Goal: Task Accomplishment & Management: Manage account settings

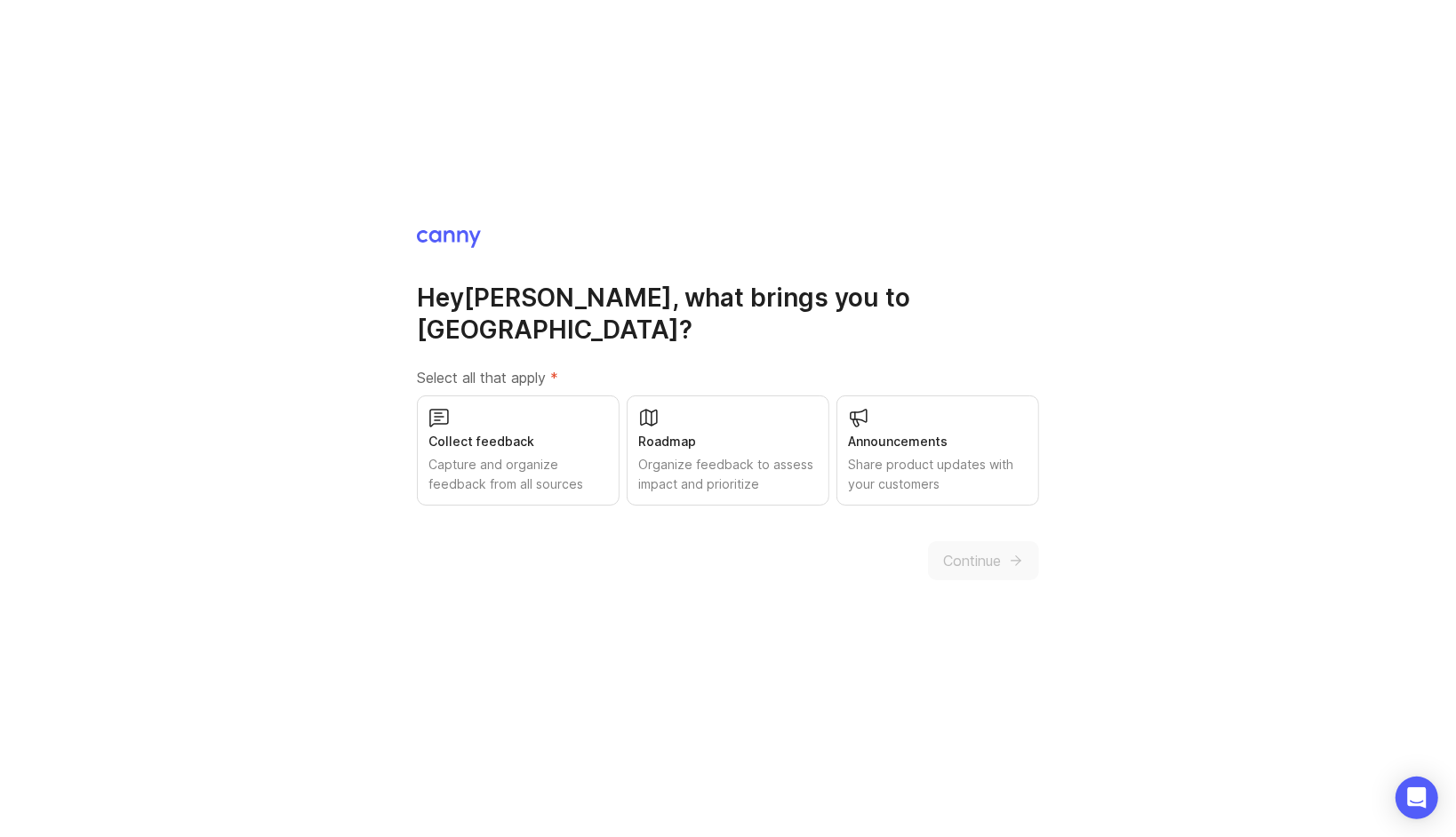
click at [507, 439] on div "Collect feedback Capture and organize feedback from all sources" at bounding box center [518, 450] width 202 height 110
drag, startPoint x: 713, startPoint y: 433, endPoint x: 728, endPoint y: 431, distance: 15.1
click at [714, 432] on div "Roadmap" at bounding box center [728, 442] width 180 height 20
click at [915, 432] on div "Announcements" at bounding box center [937, 442] width 180 height 20
click at [959, 551] on span "Continue" at bounding box center [972, 561] width 58 height 21
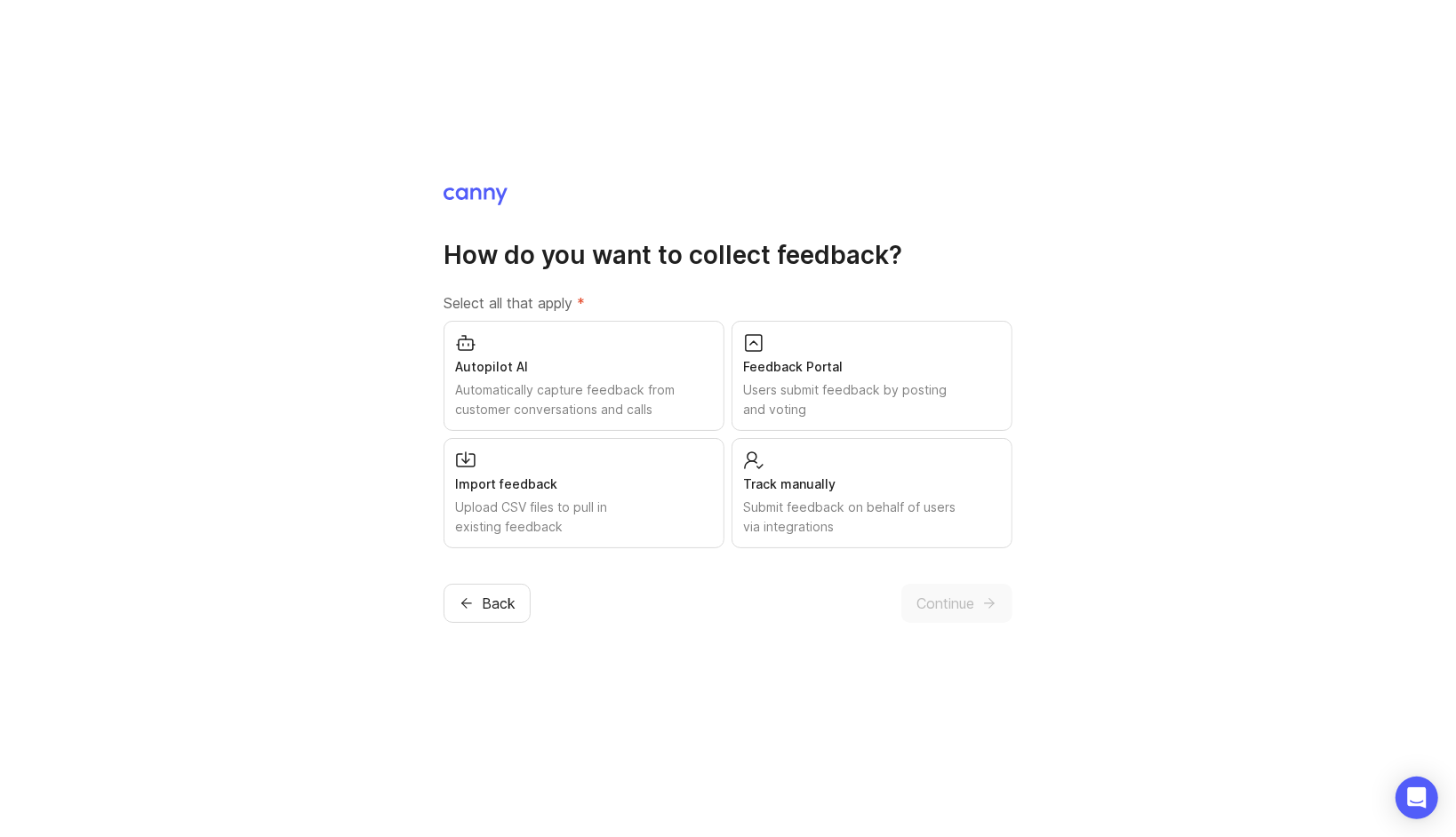
click at [903, 377] on div "Feedback Portal" at bounding box center [872, 367] width 258 height 20
click at [969, 603] on span "Continue" at bounding box center [945, 603] width 58 height 21
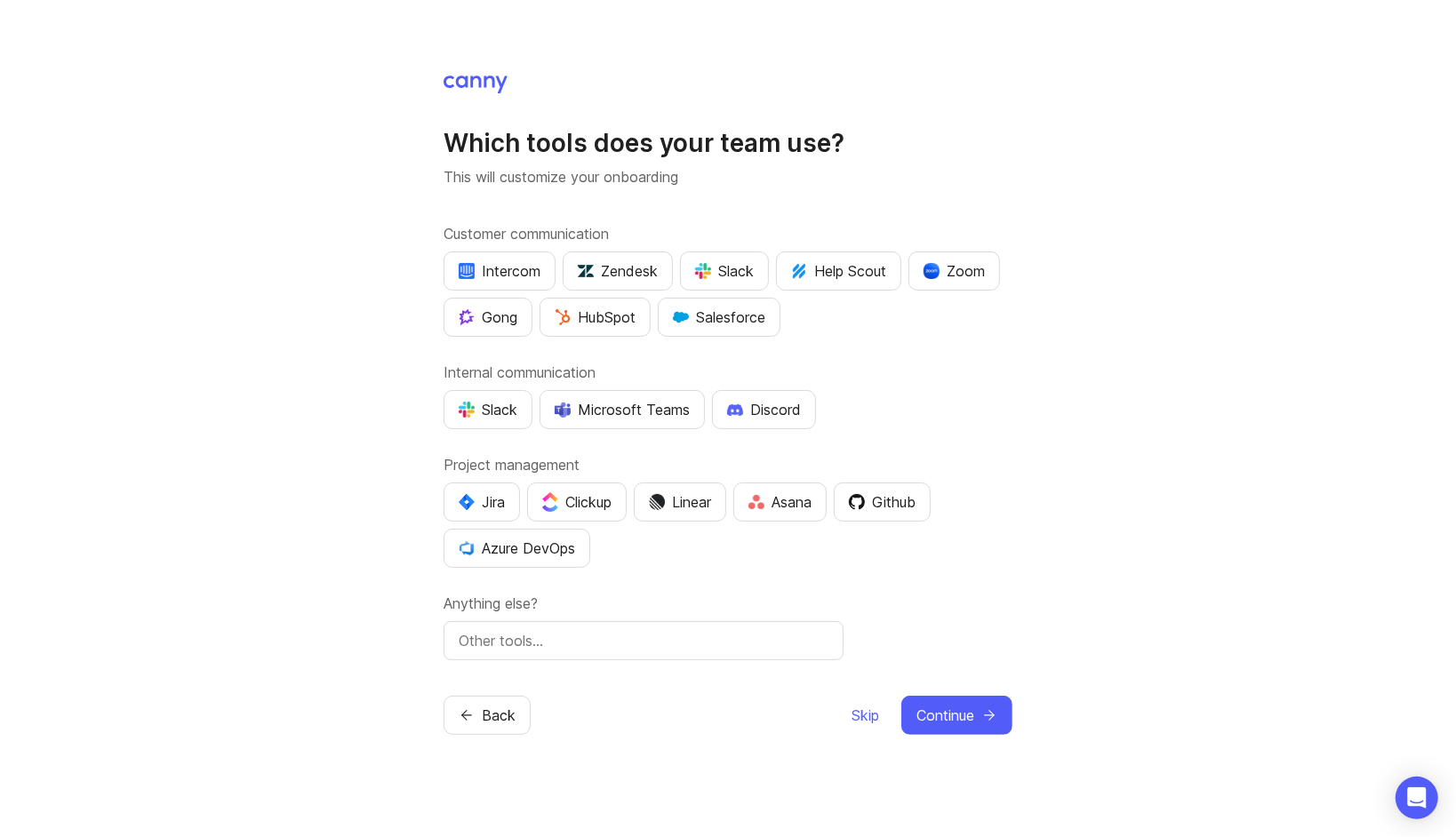
click at [613, 407] on div "Microsoft Teams" at bounding box center [622, 410] width 135 height 21
click at [956, 713] on span "Continue" at bounding box center [945, 715] width 58 height 21
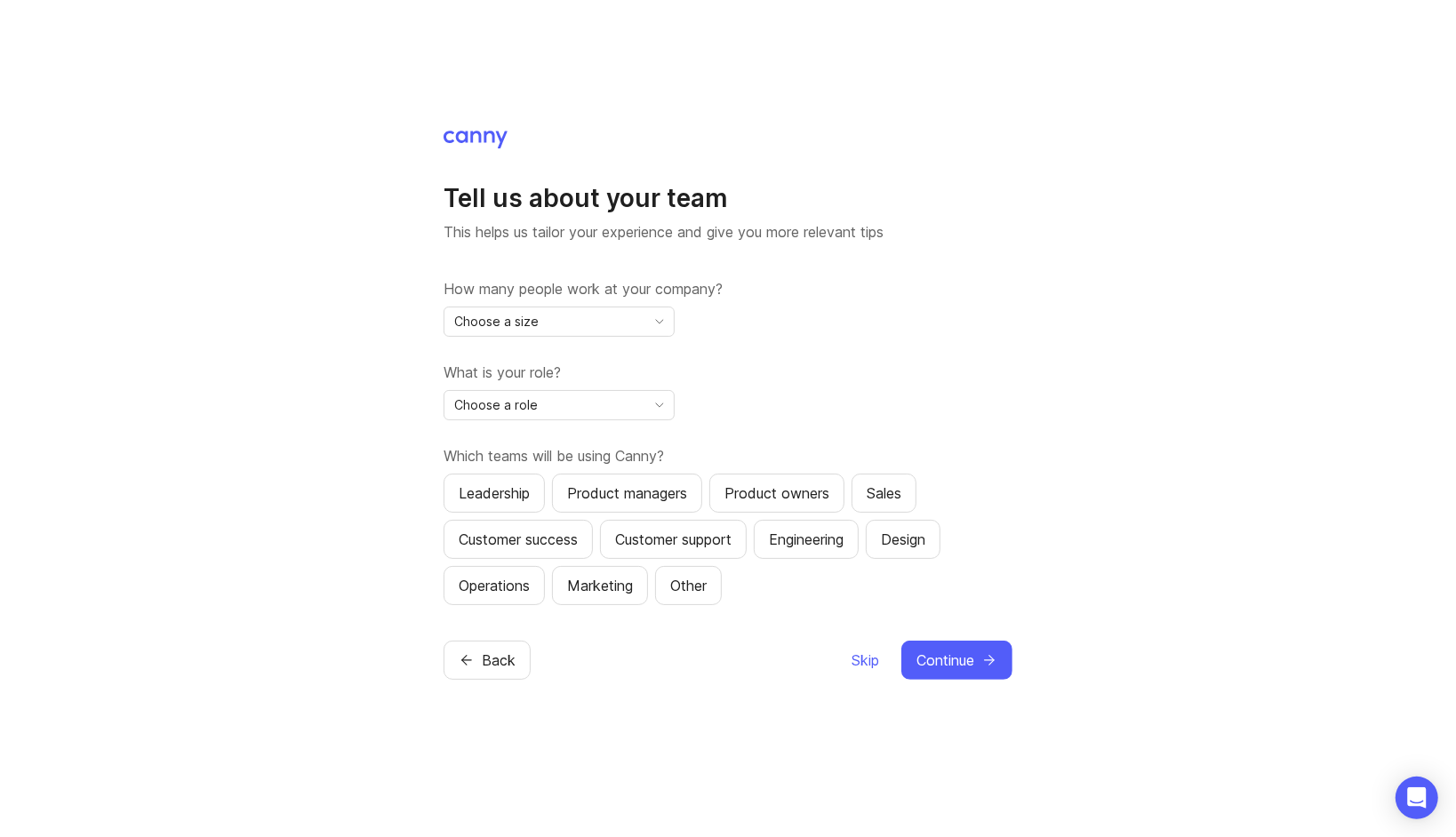
click at [640, 325] on div "Choose a size" at bounding box center [544, 322] width 200 height 29
click at [845, 341] on div "How many people work at your company? Choose a size What is your role? Choose a…" at bounding box center [728, 441] width 569 height 327
click at [854, 650] on span "Skip" at bounding box center [864, 661] width 28 height 21
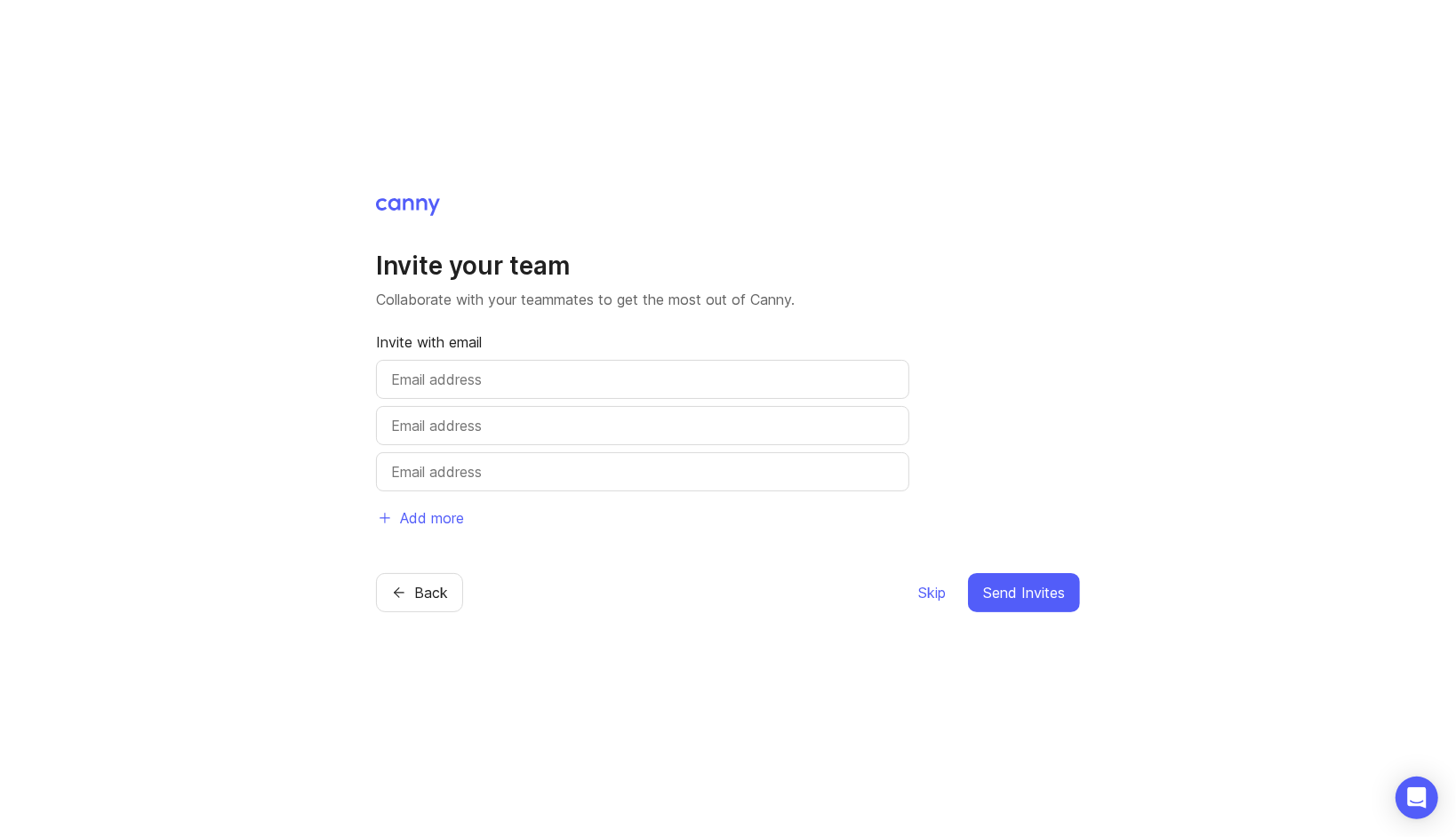
click at [938, 591] on span "Skip" at bounding box center [932, 593] width 28 height 21
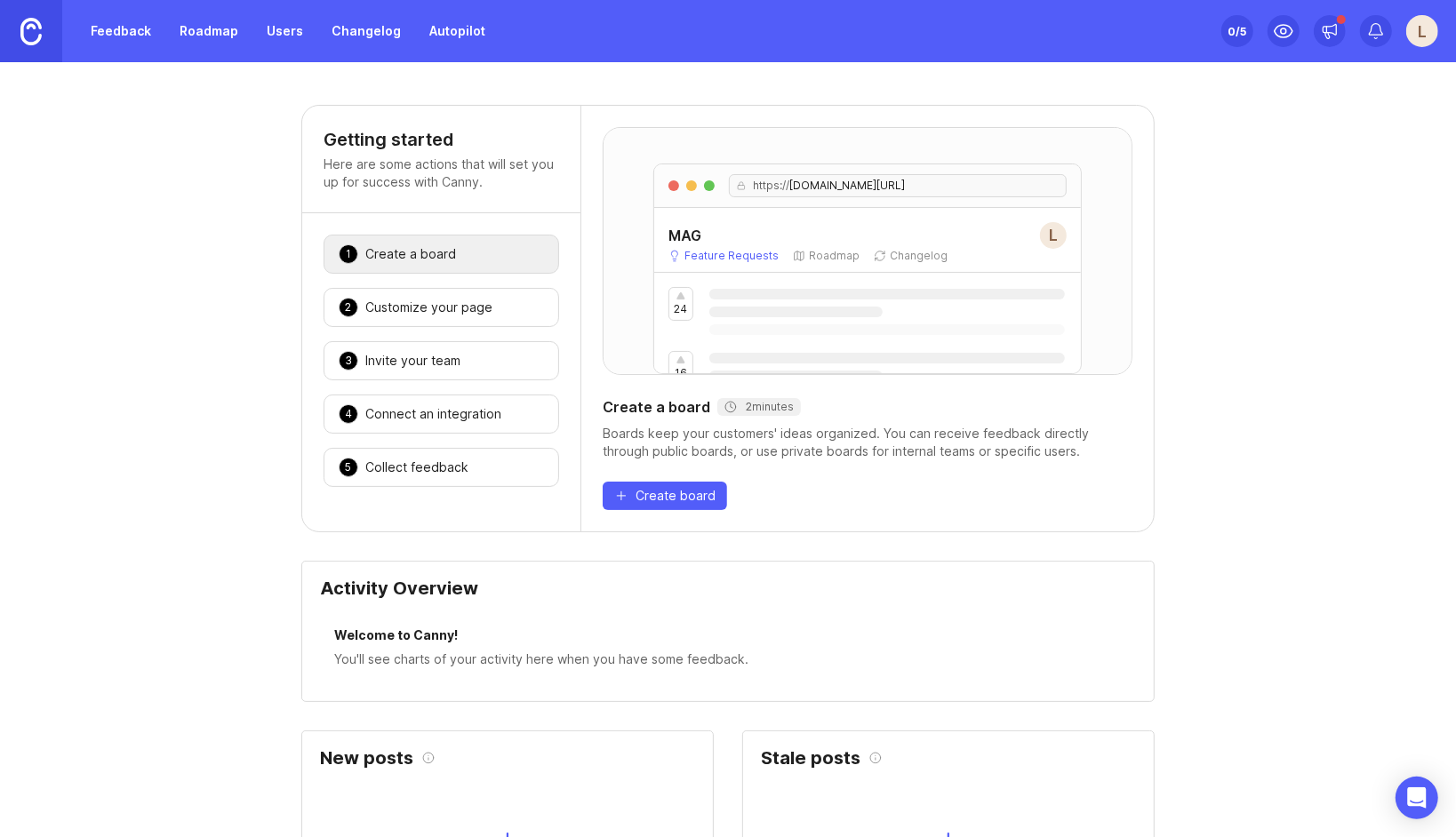
click at [410, 251] on div "Create a board" at bounding box center [410, 254] width 90 height 18
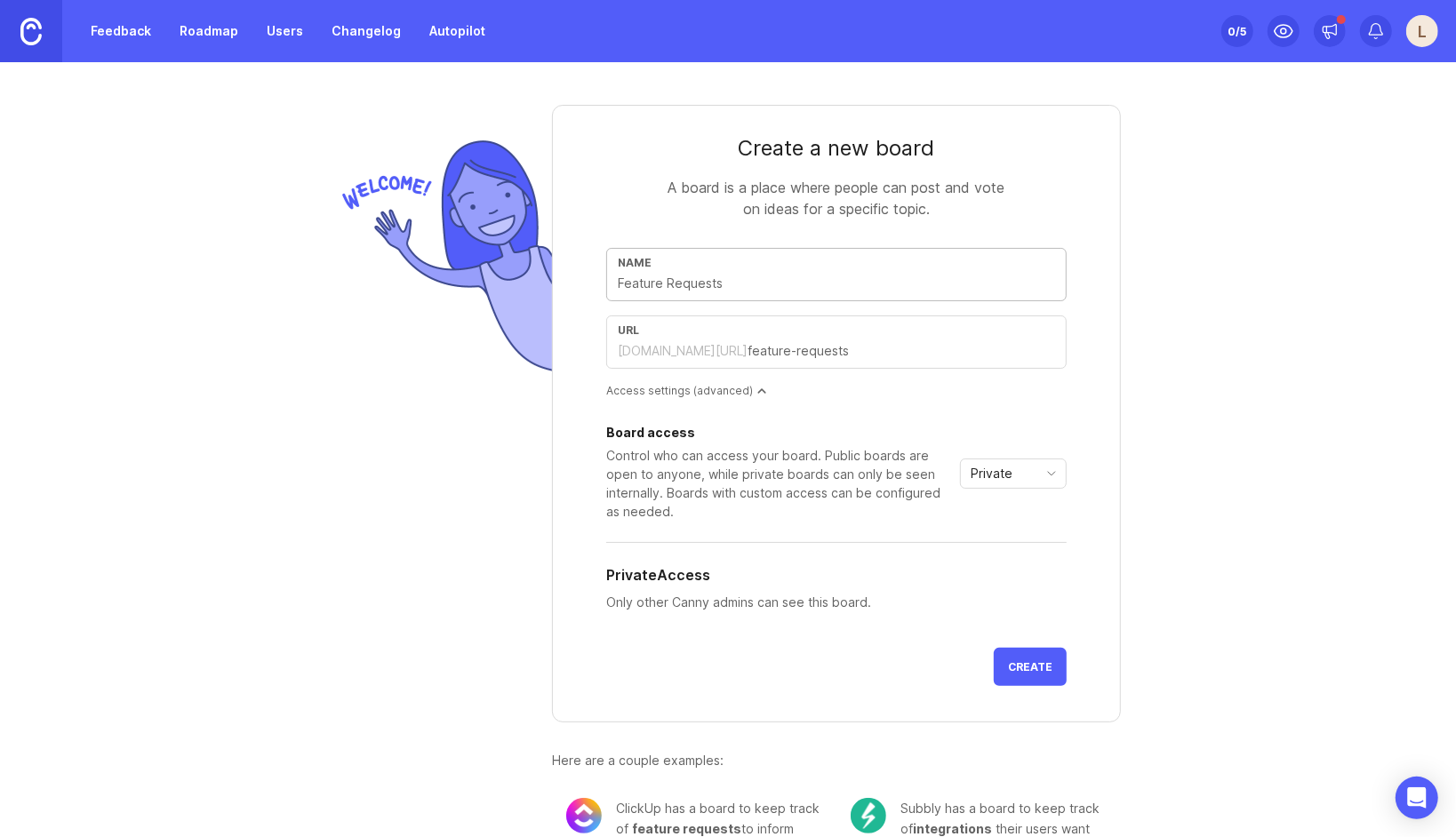
type input "C"
type input "c"
type input "Co"
type input "co"
type input "CoG"
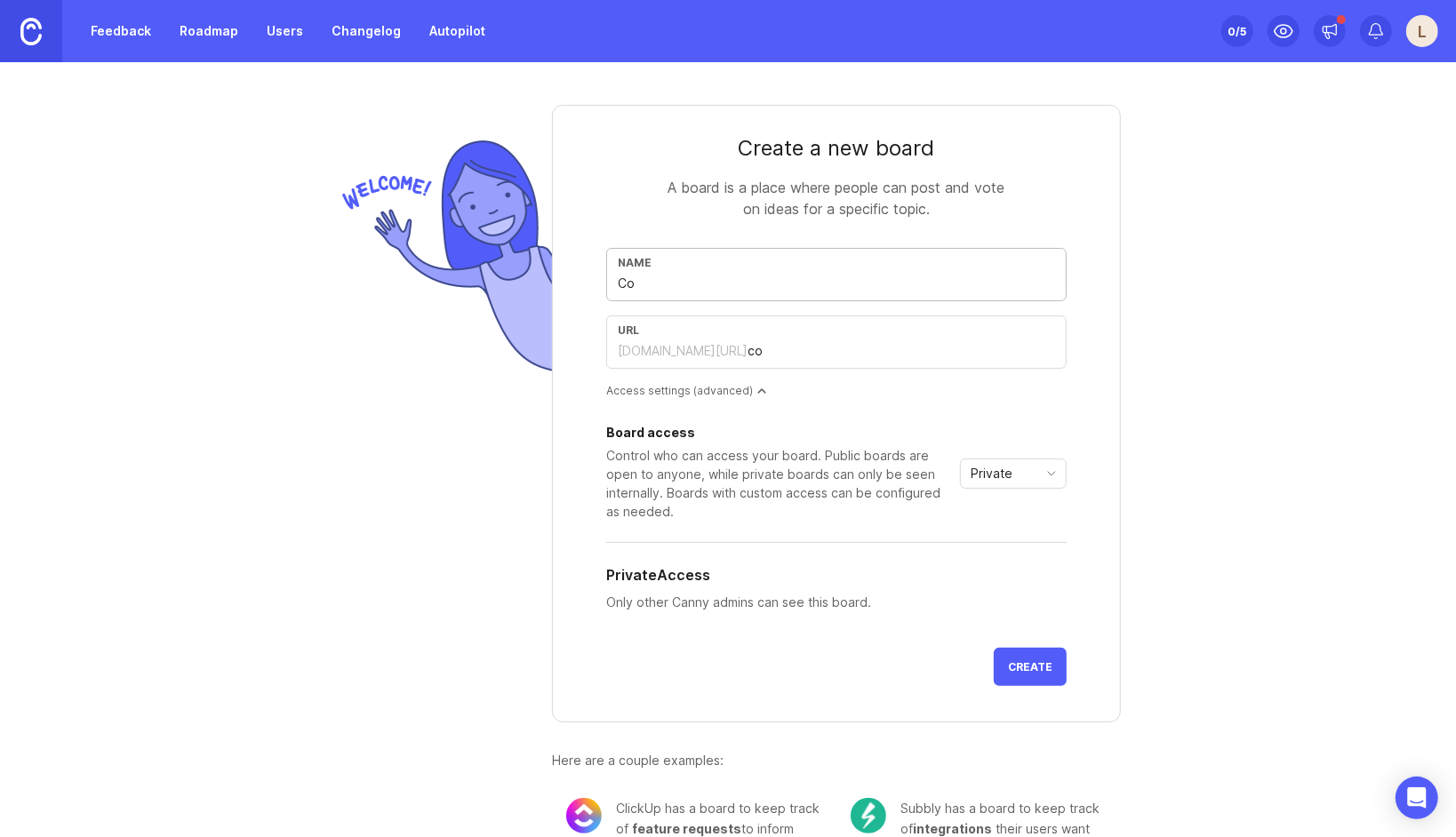
type input "cog"
type input "CoGI"
type input "cogi"
type input "CoGI"
click at [1010, 464] on div "Private" at bounding box center [998, 474] width 76 height 29
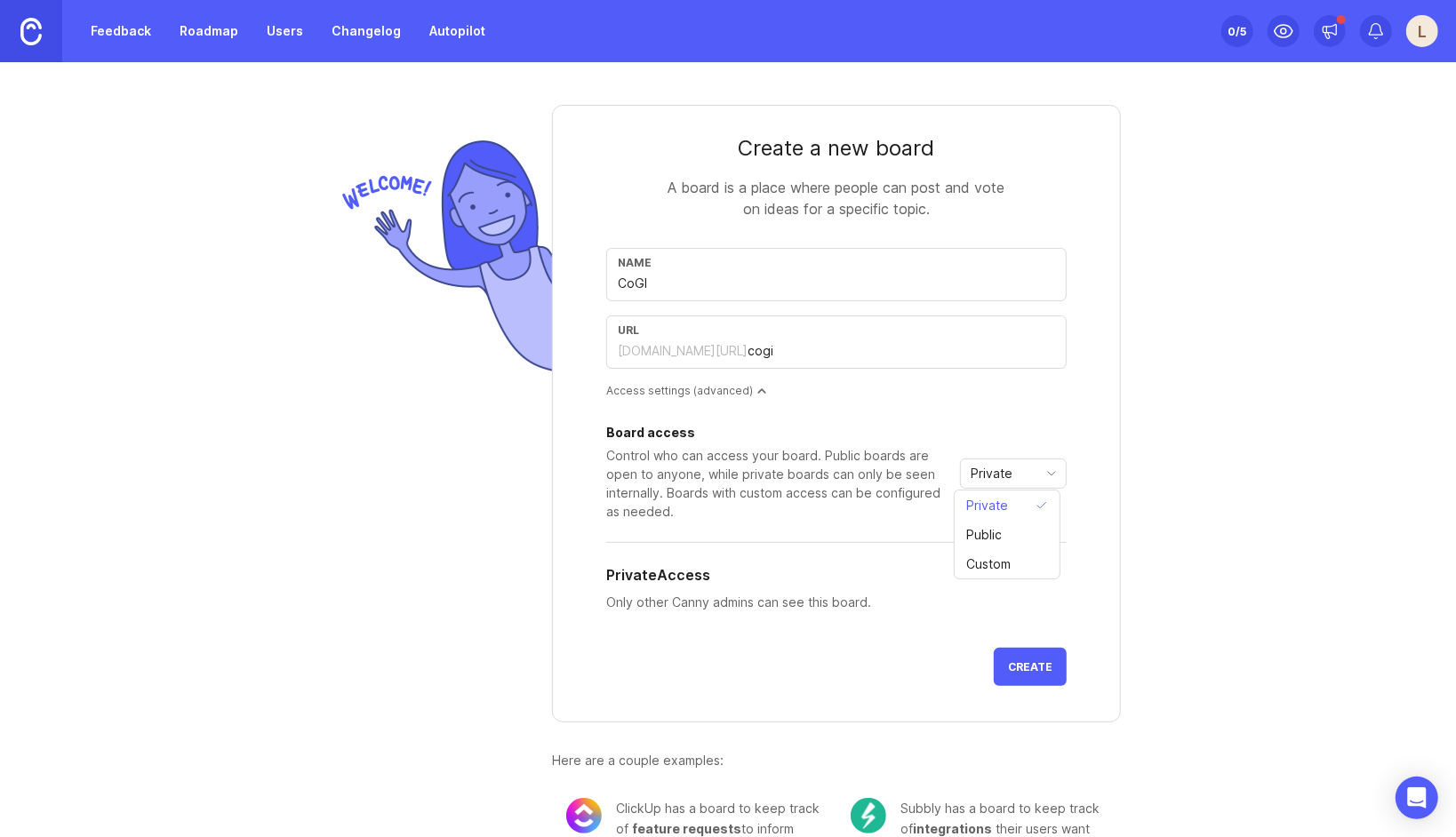
click at [1176, 386] on div "Create a new board A board is a place where people can post and vote on ideas f…" at bounding box center [728, 450] width 1456 height 775
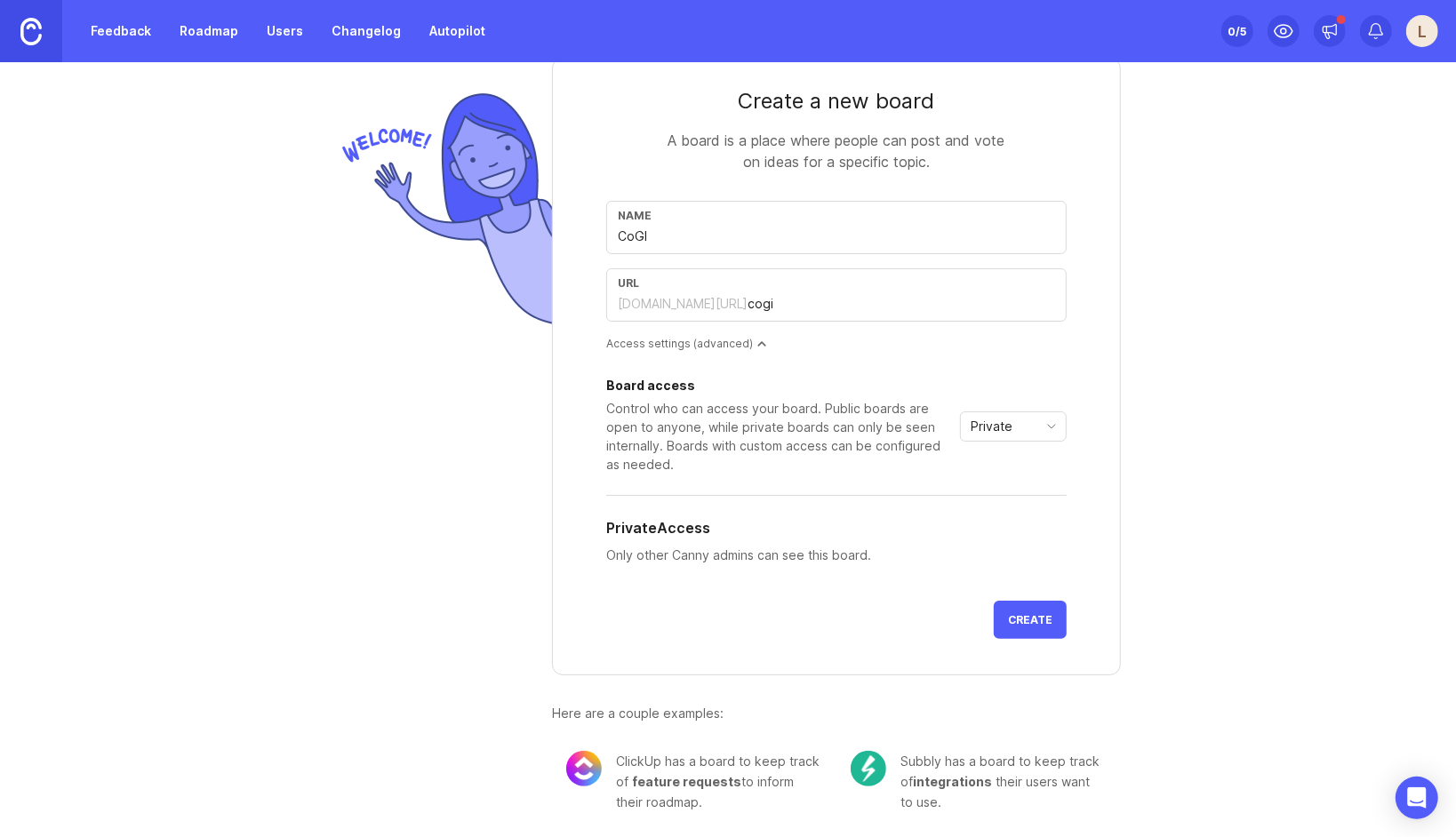
click at [1017, 607] on button "Create" at bounding box center [1029, 619] width 72 height 38
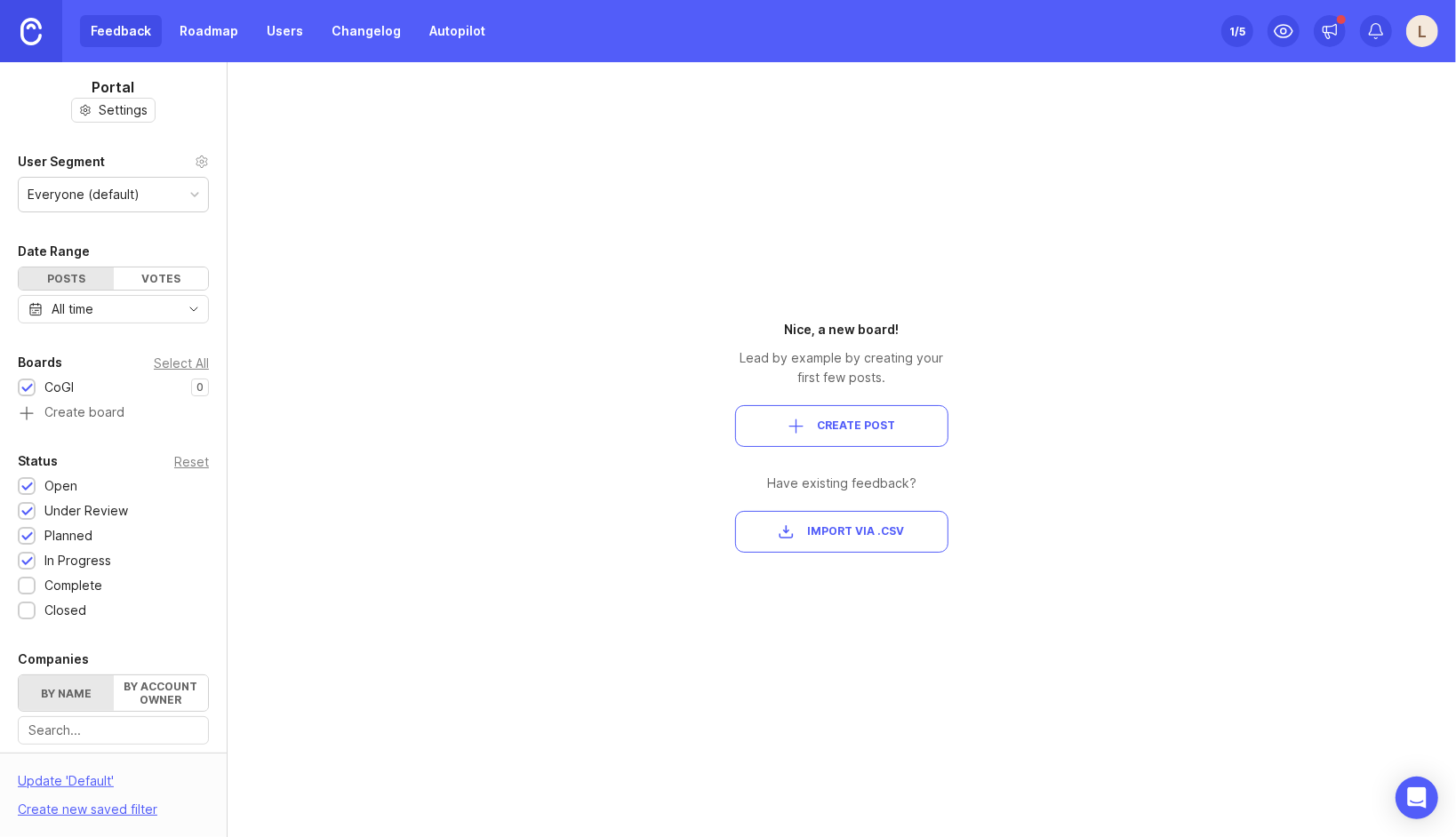
click at [832, 430] on span "Create Post" at bounding box center [856, 426] width 78 height 15
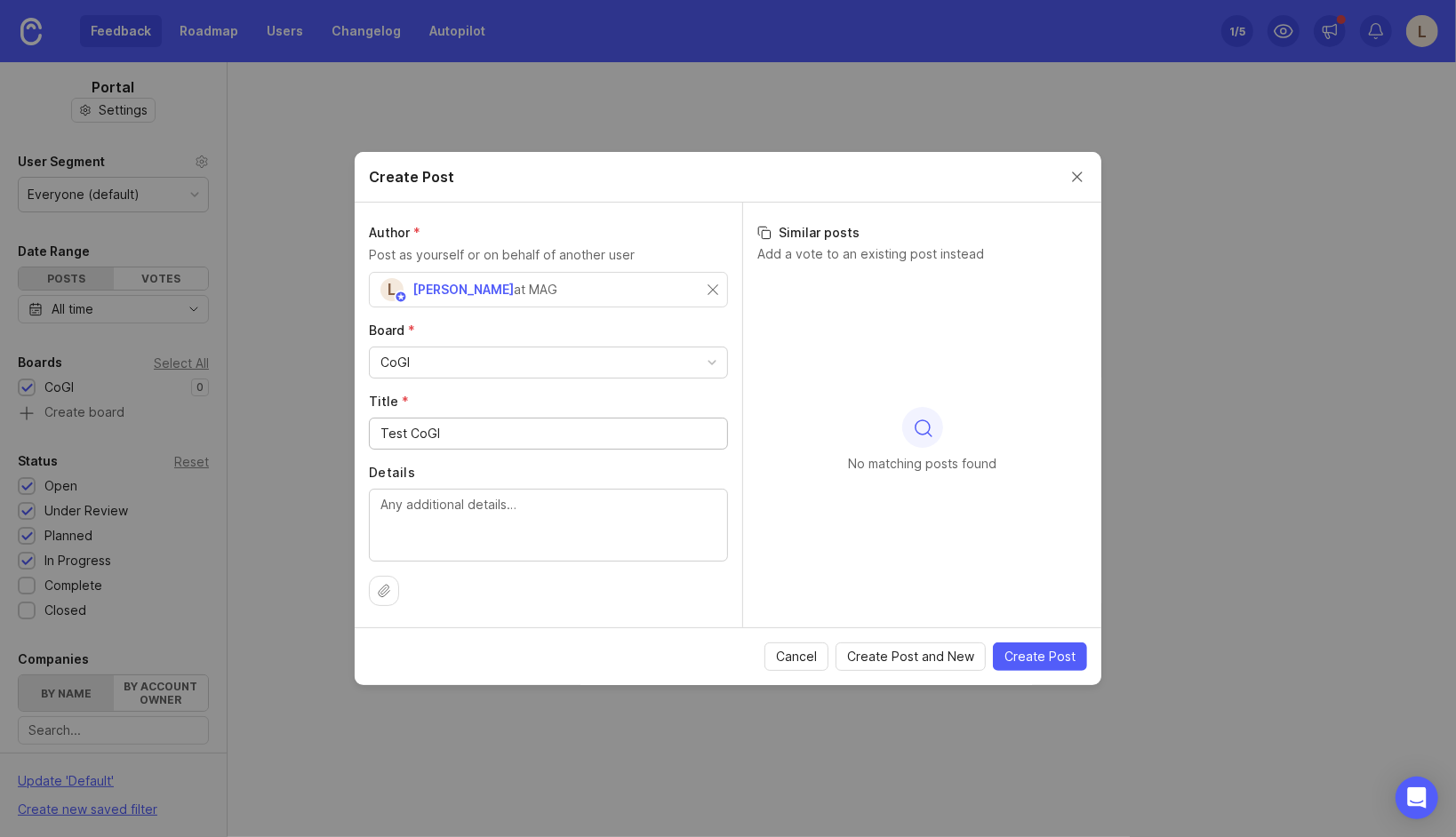
type input "Test CoGI"
click at [1032, 655] on span "Create Post" at bounding box center [1039, 657] width 71 height 18
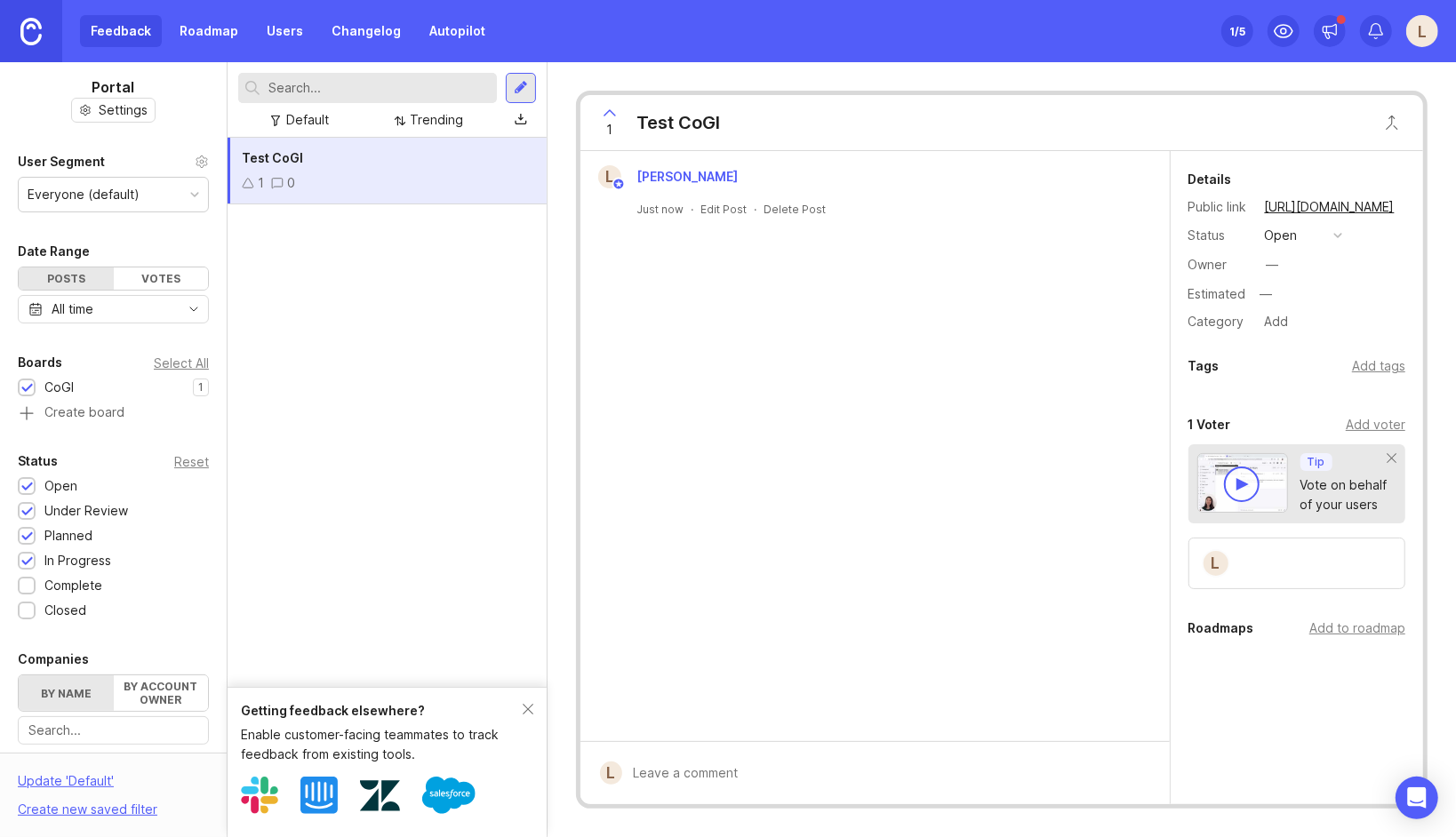
click at [284, 227] on div "Test CoGI 1 0" at bounding box center [387, 413] width 319 height 550
click at [330, 283] on div "Test CoGI 1 0" at bounding box center [387, 413] width 319 height 550
click at [928, 295] on div "L [PERSON_NAME] May Just now · Edit Post · Delete Post" at bounding box center [874, 446] width 589 height 590
click at [1247, 487] on div at bounding box center [1241, 484] width 36 height 36
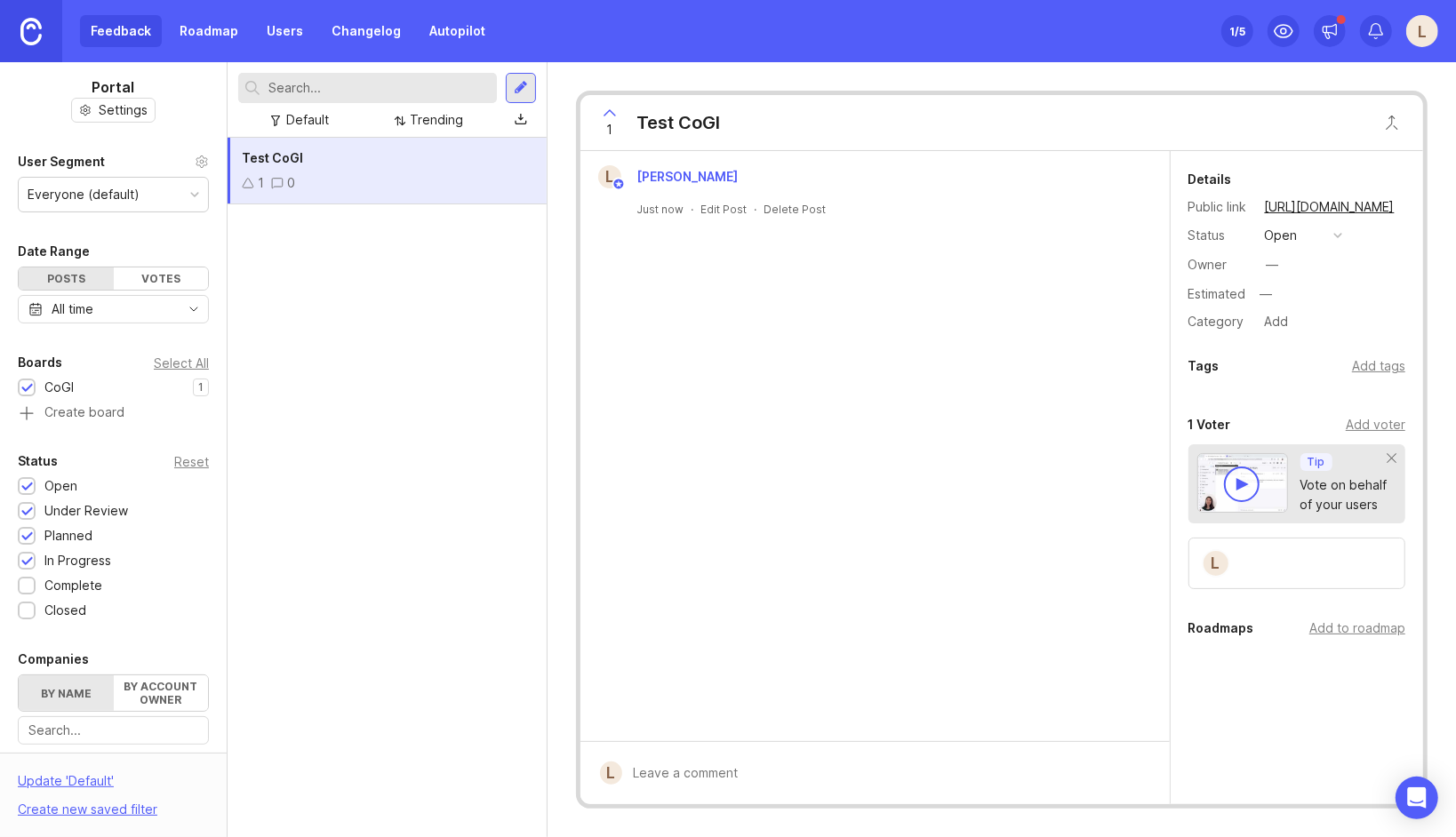
click at [683, 770] on form "L" at bounding box center [874, 773] width 589 height 64
click at [674, 772] on div "Public Will email author and voters with access . Submit" at bounding box center [888, 752] width 532 height 75
click at [613, 114] on icon at bounding box center [609, 113] width 21 height 21
click at [608, 106] on icon at bounding box center [609, 113] width 21 height 21
click at [615, 116] on icon at bounding box center [609, 113] width 21 height 21
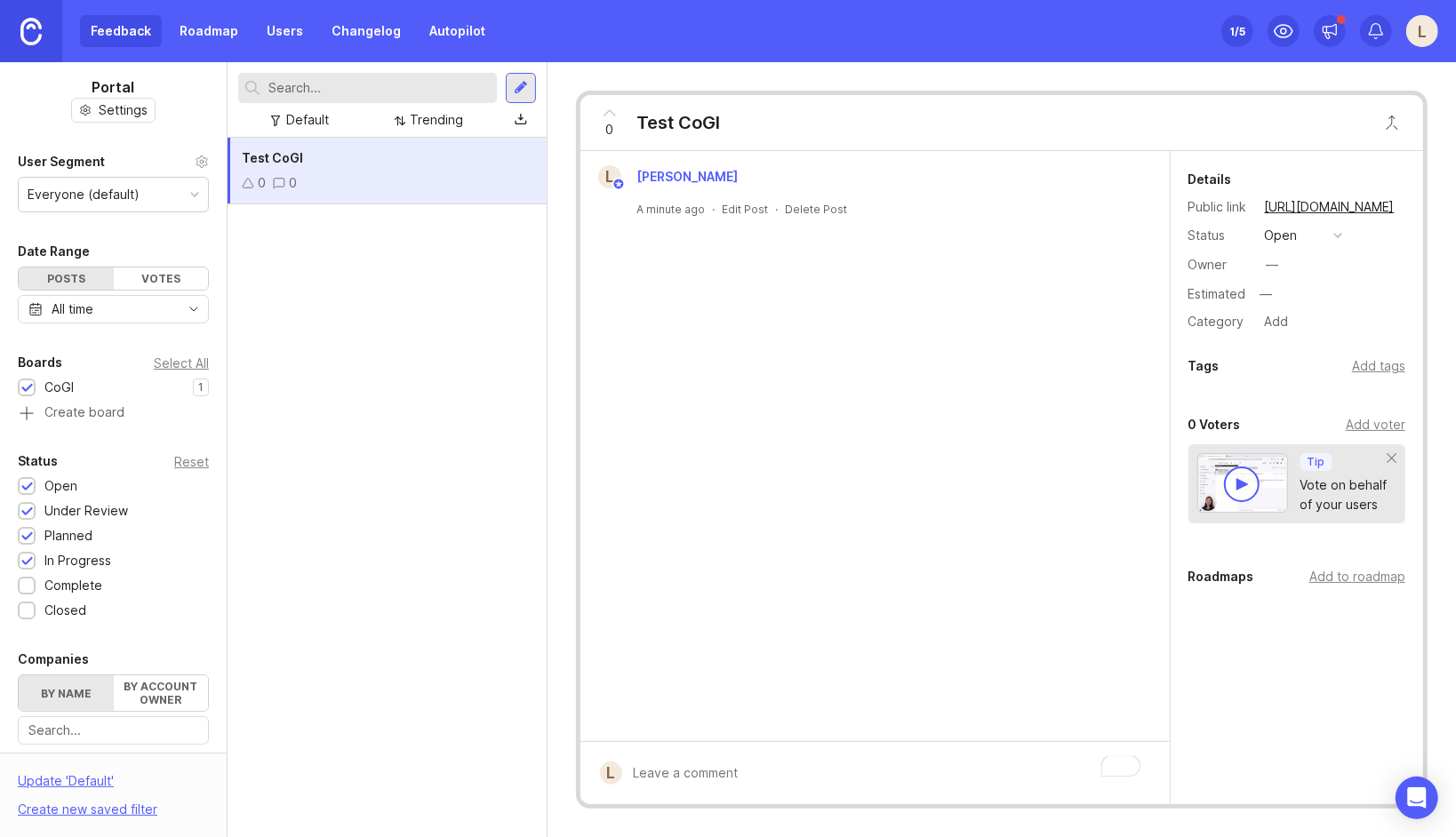
click at [253, 182] on icon at bounding box center [248, 184] width 13 height 13
click at [242, 177] on icon at bounding box center [248, 184] width 13 height 13
click at [245, 188] on icon at bounding box center [248, 184] width 11 height 9
click at [244, 185] on icon at bounding box center [248, 184] width 13 height 13
click at [617, 117] on icon at bounding box center [609, 113] width 21 height 21
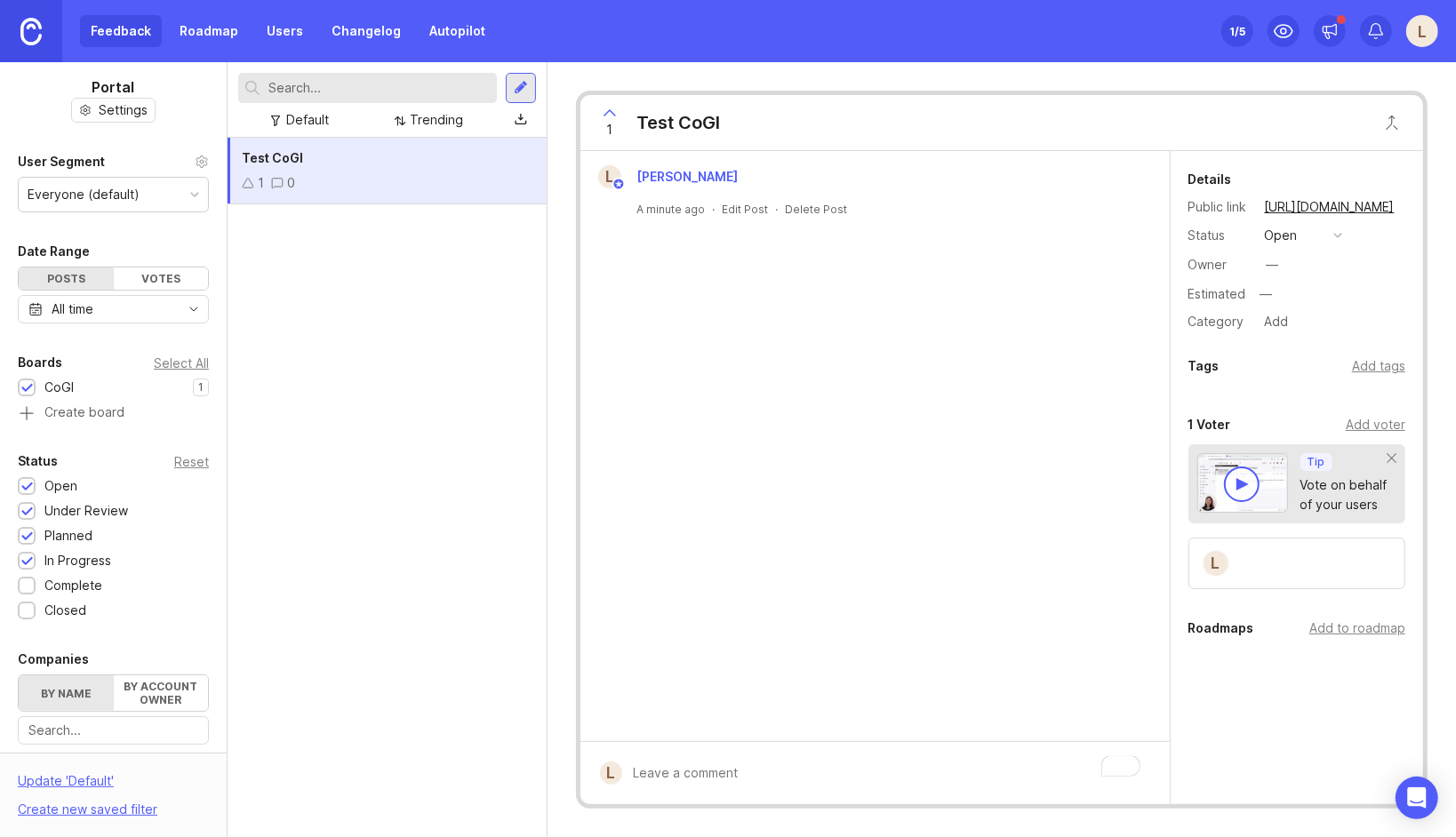
click at [166, 183] on div "Everyone (default)" at bounding box center [114, 195] width 190 height 34
click at [370, 269] on div "Test CoGI 1 0" at bounding box center [387, 487] width 319 height 699
click at [251, 179] on icon at bounding box center [248, 184] width 13 height 13
click at [226, 471] on div at bounding box center [223, 450] width 9 height 775
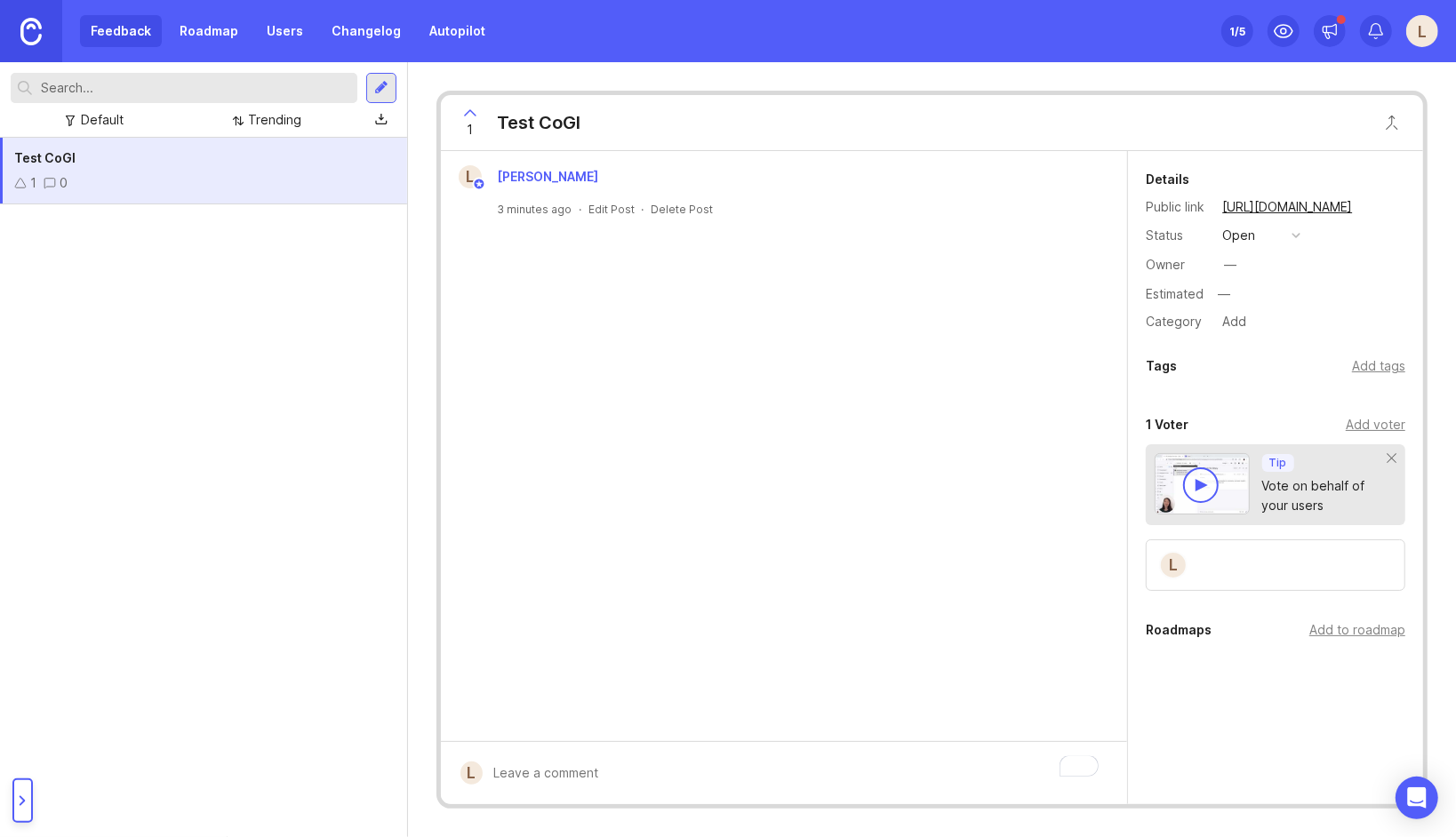
click at [341, 498] on div "Test CoGI 1 0" at bounding box center [203, 487] width 407 height 699
click at [1024, 172] on div "L [PERSON_NAME]" at bounding box center [784, 177] width 673 height 23
click at [472, 120] on span "1" at bounding box center [469, 130] width 6 height 20
click at [467, 135] on span "0" at bounding box center [469, 130] width 8 height 20
click at [472, 141] on div "1" at bounding box center [470, 123] width 34 height 47
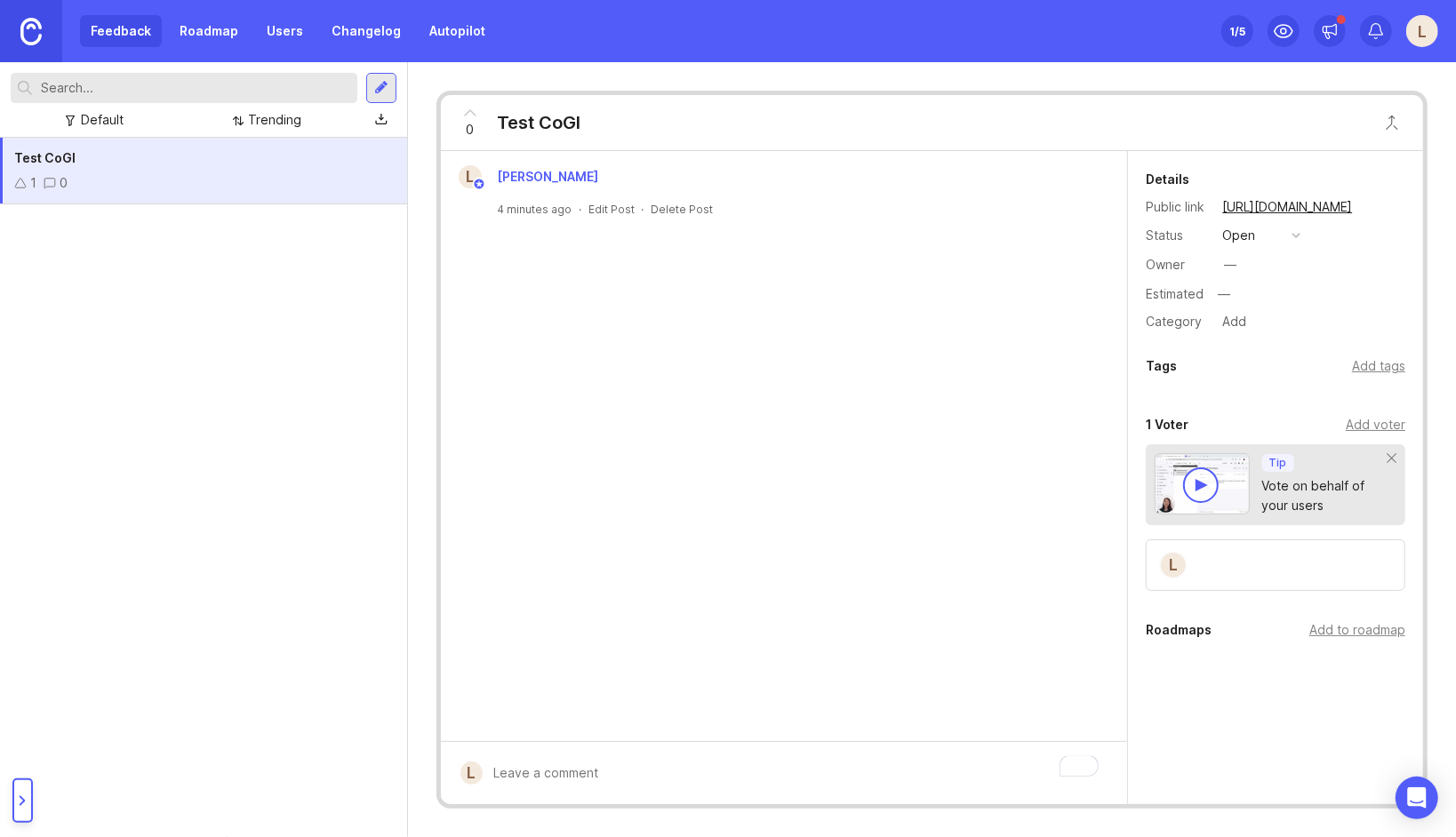
click at [482, 116] on div "0" at bounding box center [470, 123] width 34 height 47
click at [485, 120] on div "1" at bounding box center [470, 123] width 34 height 47
click at [469, 129] on span "0" at bounding box center [469, 130] width 8 height 20
click at [556, 781] on div "Public Will email author and voters with access . Submit" at bounding box center [796, 752] width 629 height 75
click at [210, 47] on div "Feedback Roadmap Users Changelog Autopilot" at bounding box center [248, 31] width 496 height 63
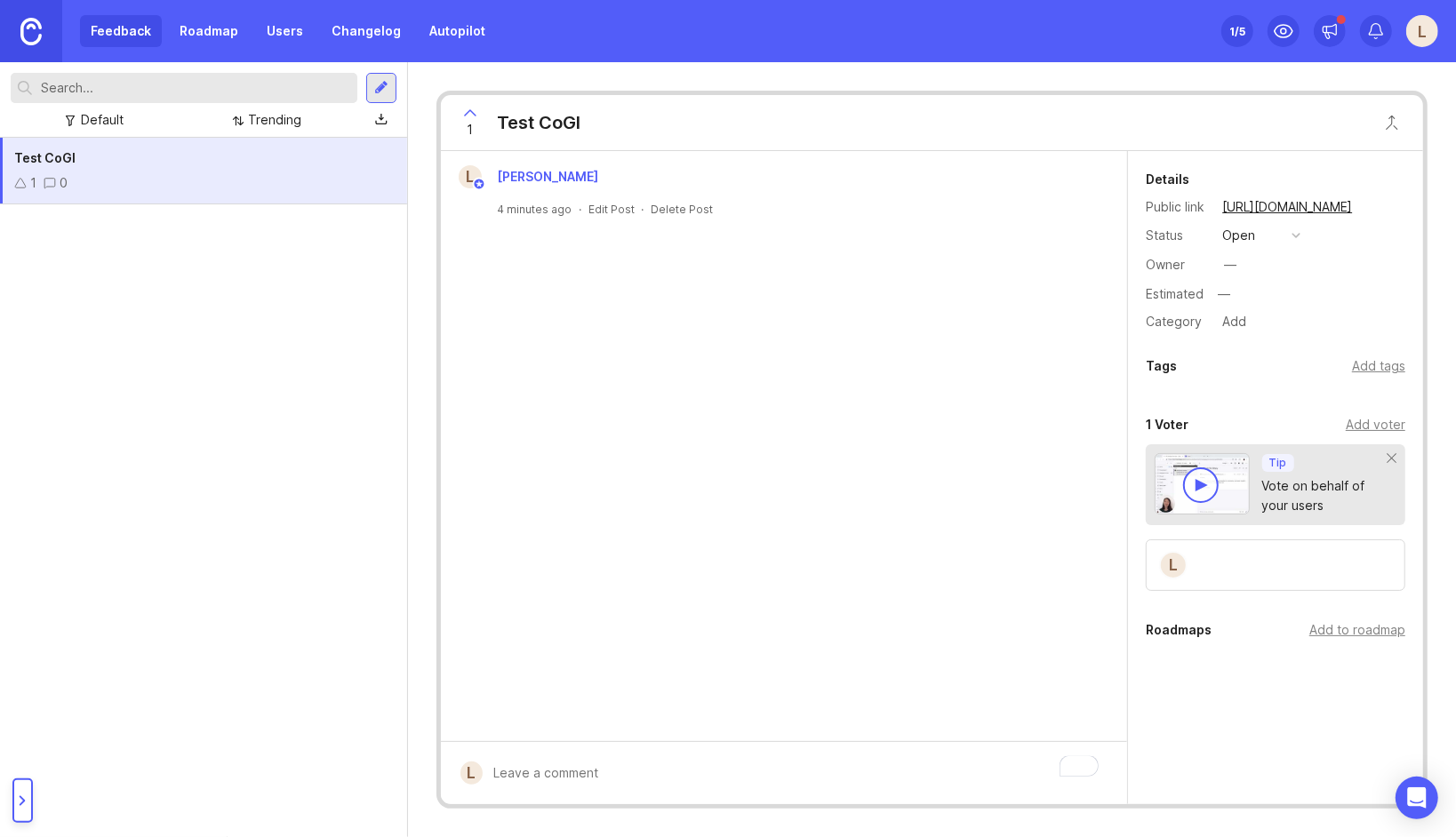
click at [210, 37] on link "Roadmap" at bounding box center [209, 31] width 80 height 32
click at [220, 30] on link "Roadmap" at bounding box center [209, 31] width 80 height 32
click at [226, 30] on link "Roadmap" at bounding box center [209, 31] width 80 height 32
click at [296, 25] on link "Users" at bounding box center [285, 31] width 58 height 32
click at [25, 805] on div at bounding box center [23, 801] width 11 height 11
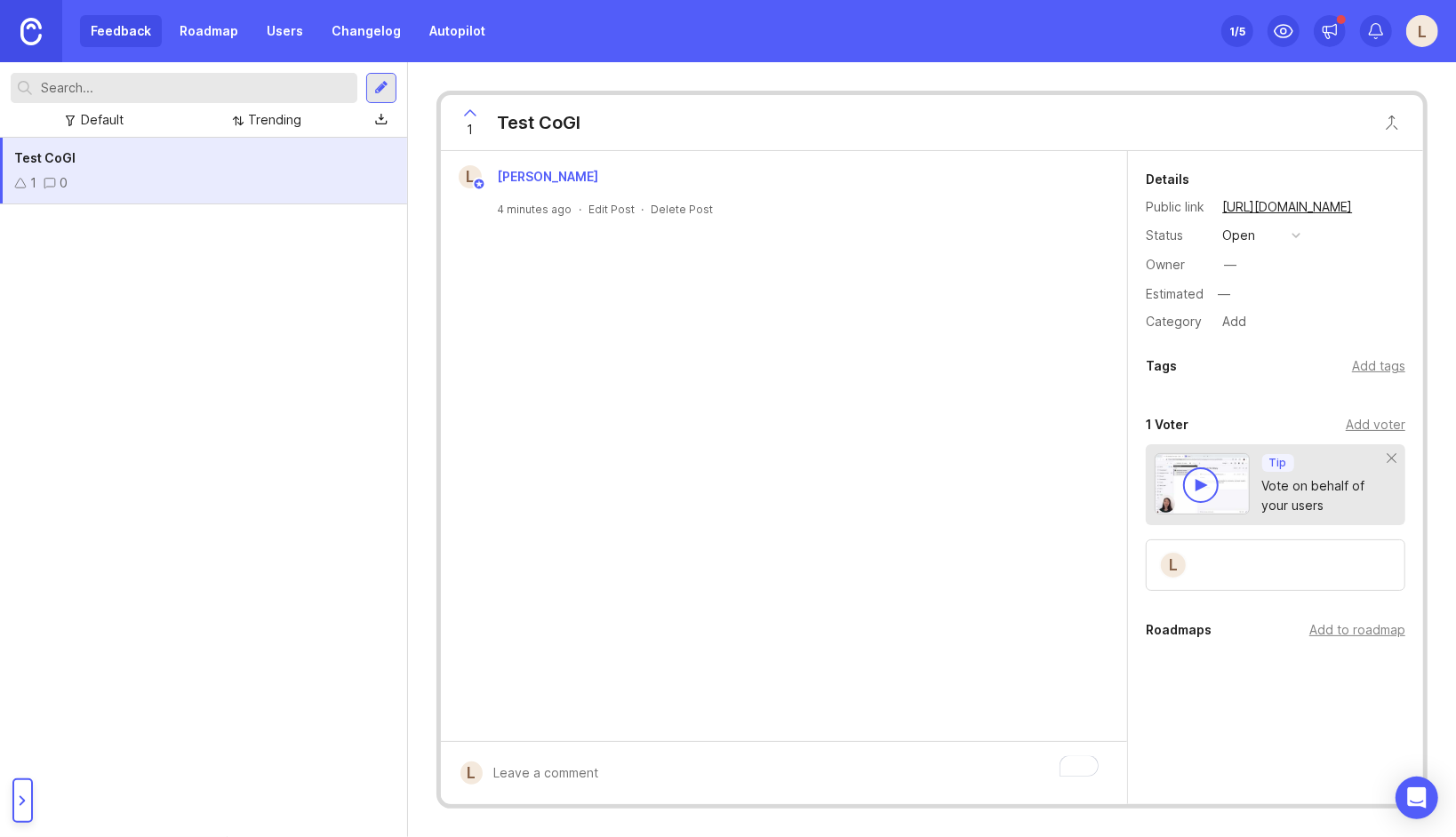
click at [25, 799] on div at bounding box center [23, 801] width 11 height 11
click at [1242, 30] on div "1 /5" at bounding box center [1237, 31] width 16 height 25
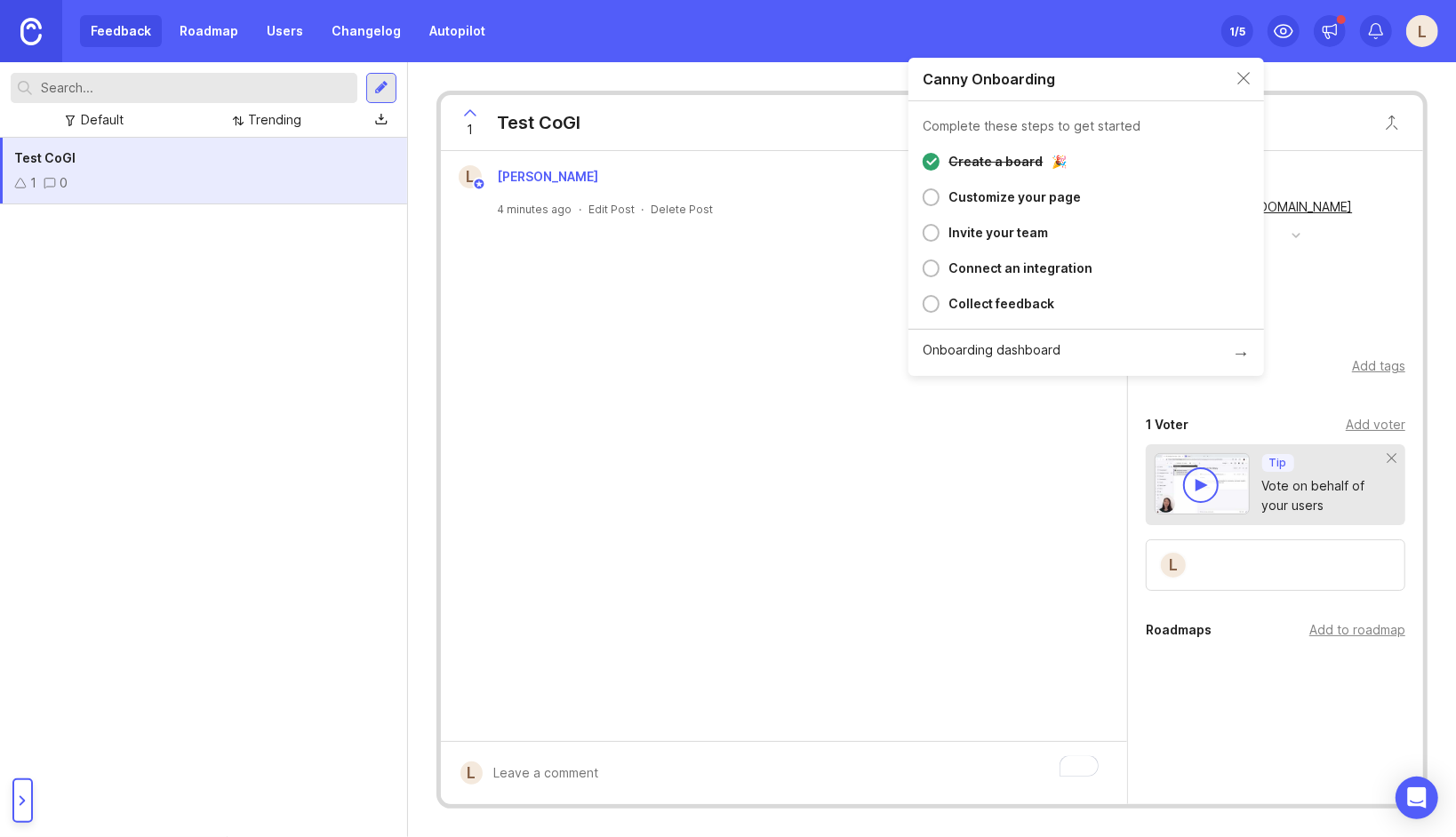
click at [1237, 81] on div at bounding box center [1243, 79] width 13 height 14
click at [370, 83] on div at bounding box center [381, 88] width 30 height 30
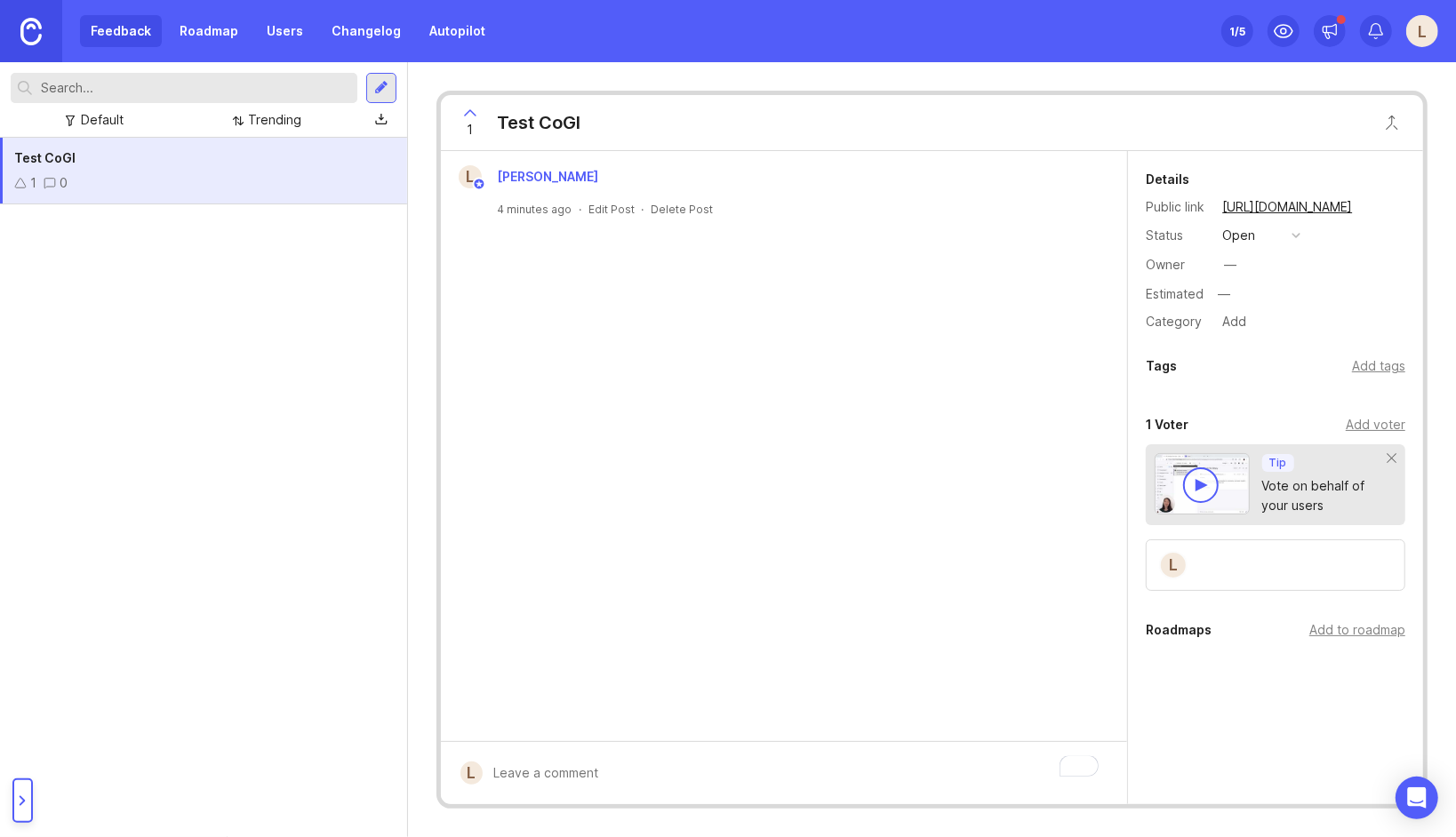
click at [32, 32] on img at bounding box center [31, 31] width 21 height 28
click at [23, 38] on img at bounding box center [31, 31] width 21 height 28
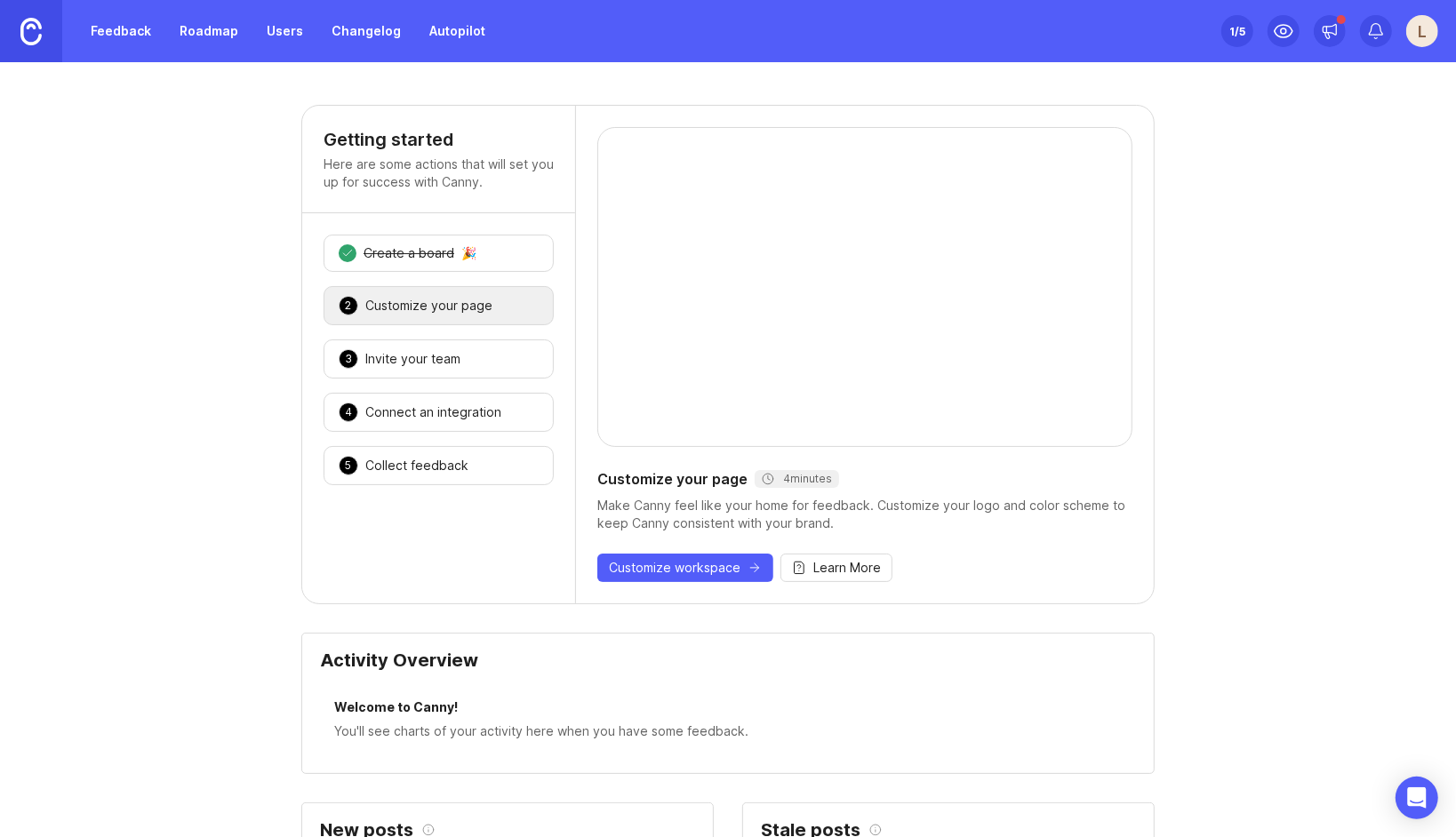
click at [430, 350] on div "Invite your team" at bounding box center [413, 359] width 95 height 18
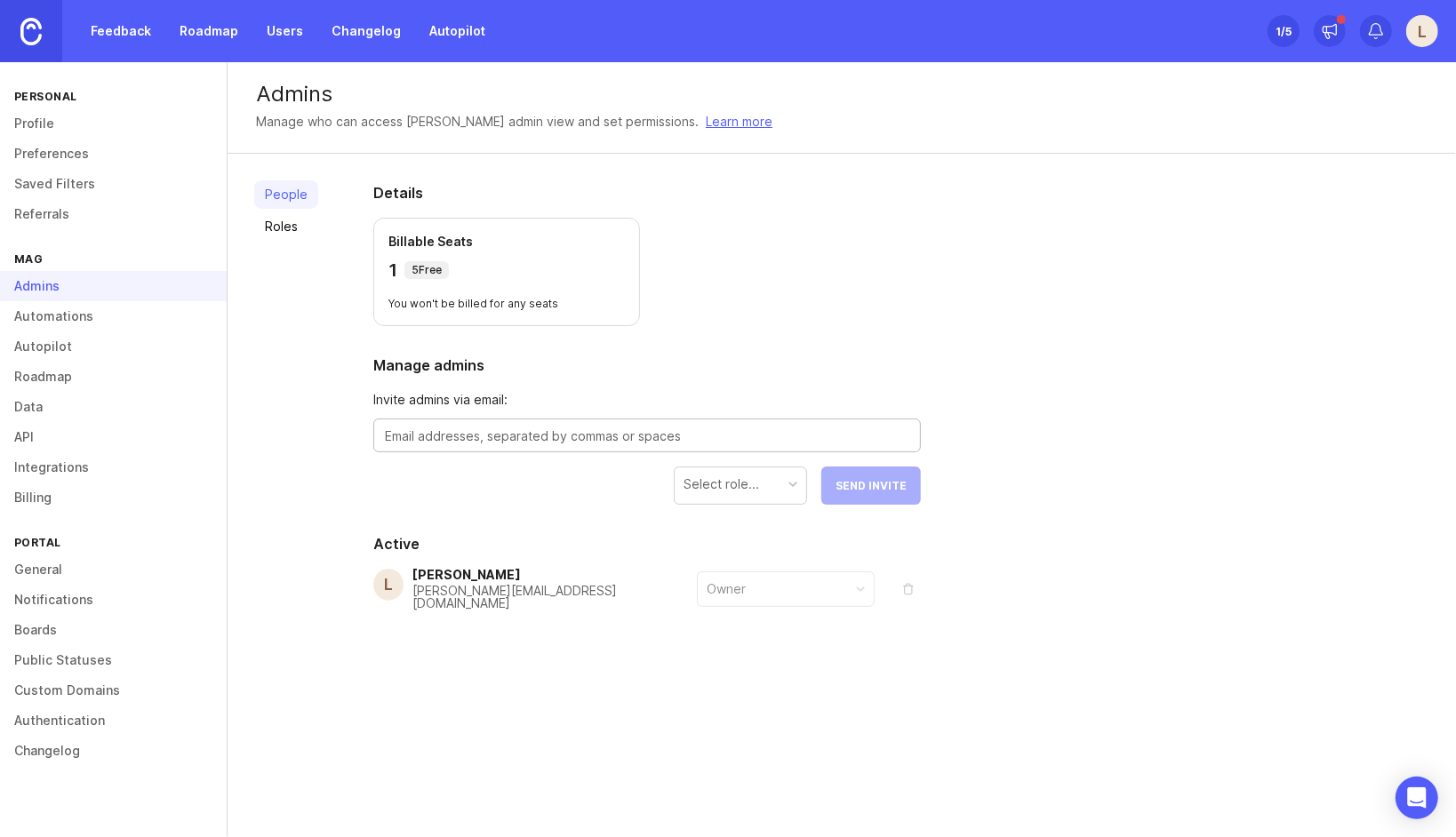
click at [498, 434] on textarea at bounding box center [647, 437] width 524 height 20
click at [1077, 435] on div "People Roles Details Billable Seats 1 5 Free You won't be billed for any seats …" at bounding box center [841, 439] width 1228 height 570
click at [455, 431] on textarea at bounding box center [647, 437] width 524 height 20
paste textarea "Christian.Potts@magairports.com"
type textarea "Christian.Potts@magairports.com"
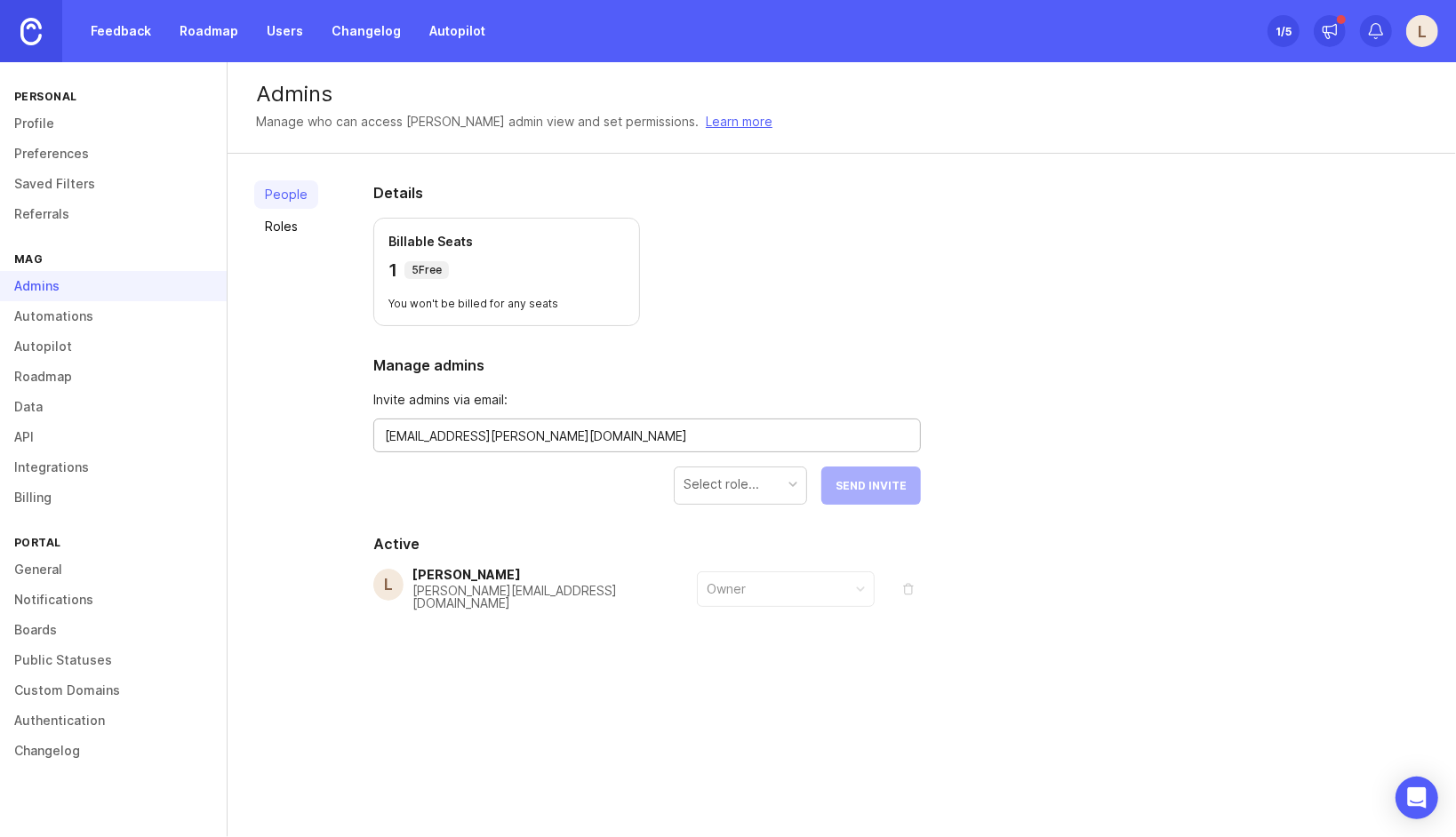
click at [768, 473] on div "Select role..." at bounding box center [740, 484] width 132 height 34
click at [880, 481] on span "Send Invite" at bounding box center [870, 485] width 71 height 13
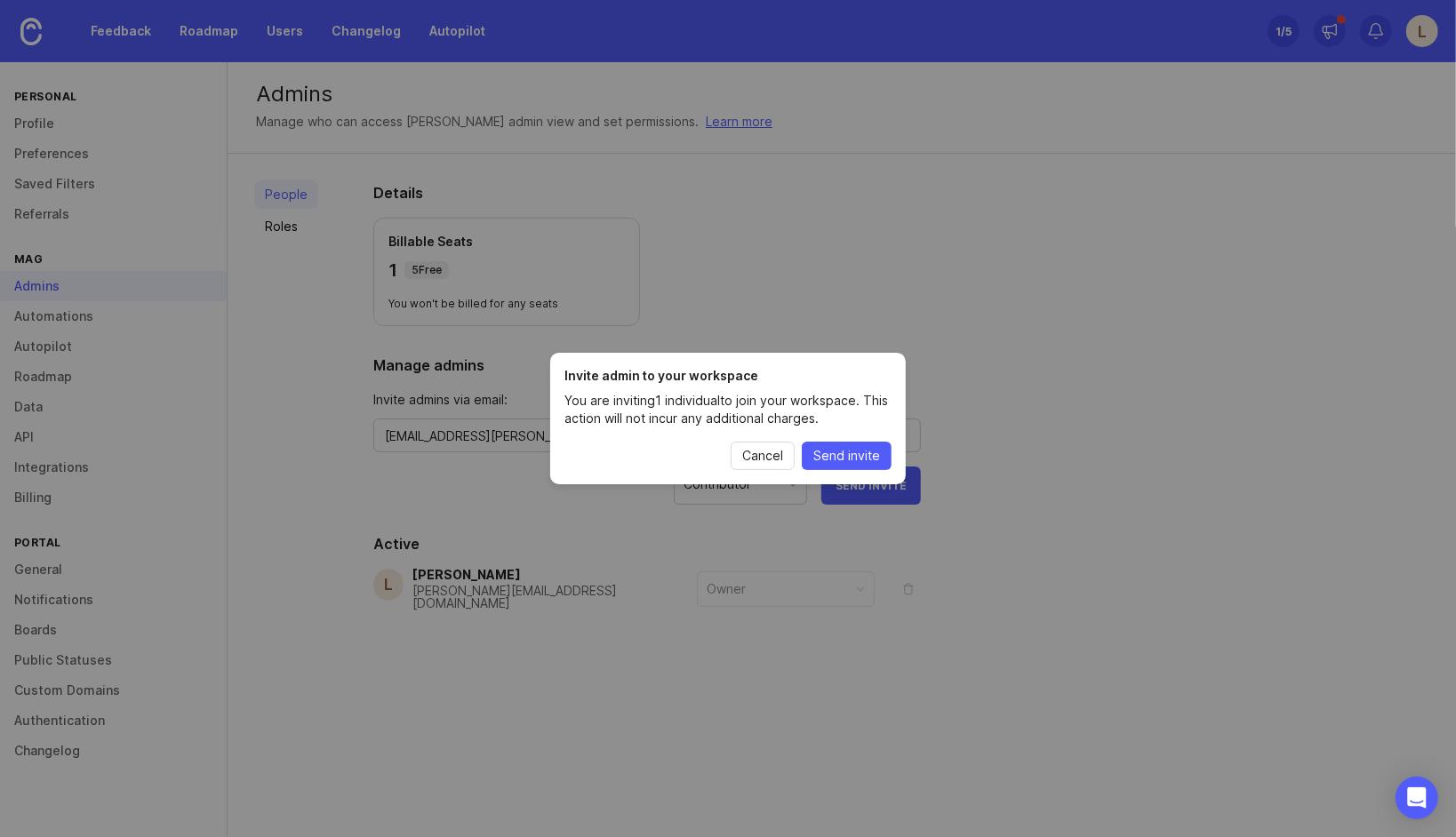
click at [850, 455] on span "Send invite" at bounding box center [847, 456] width 66 height 18
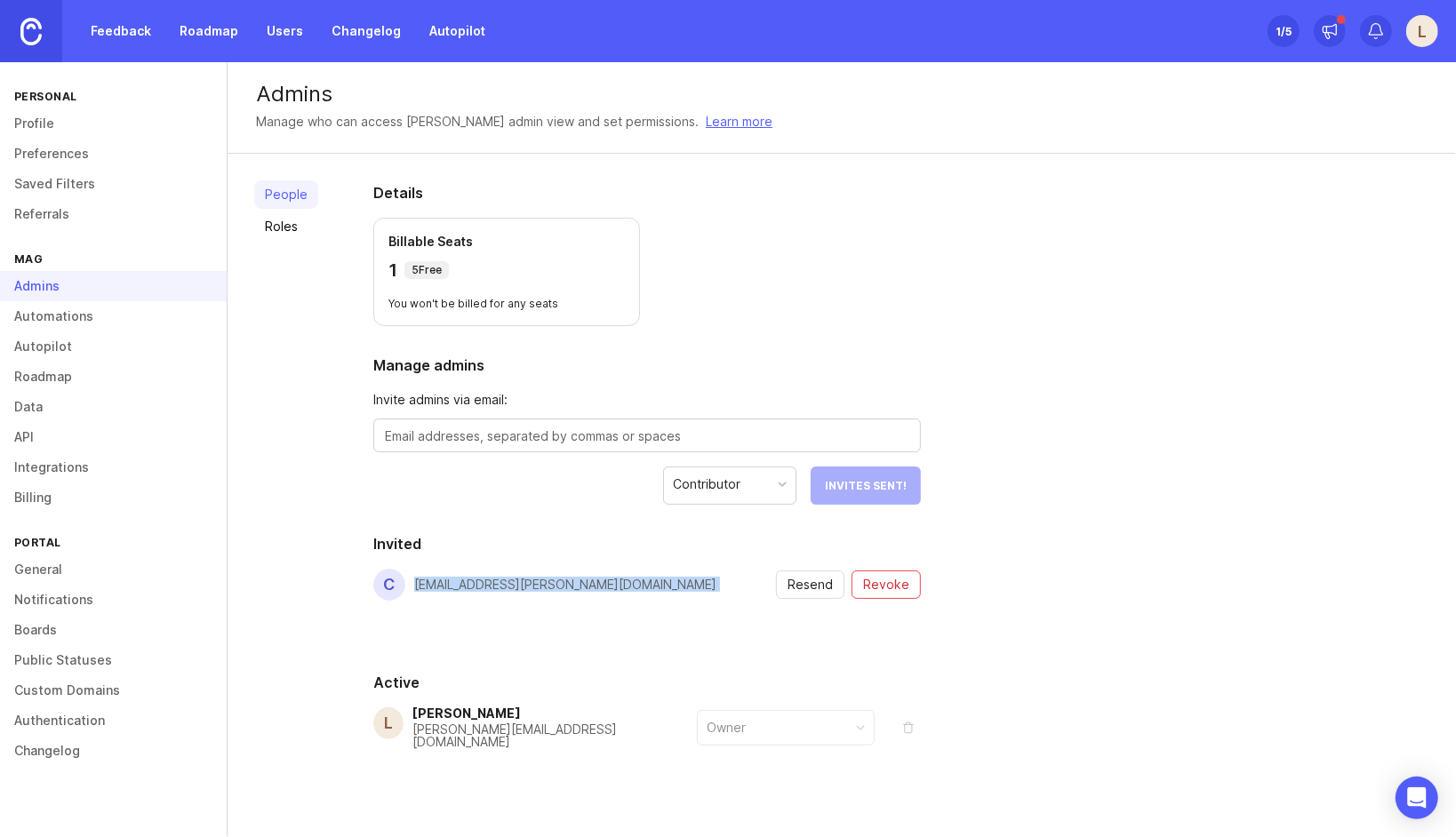
drag, startPoint x: 728, startPoint y: 599, endPoint x: 606, endPoint y: 526, distance: 142.2
click at [606, 526] on div "Details Billable Seats 1 5 Free You won't be billed for any seats Manage admins…" at bounding box center [646, 508] width 604 height 708
click at [286, 229] on link "Roles" at bounding box center [285, 226] width 64 height 29
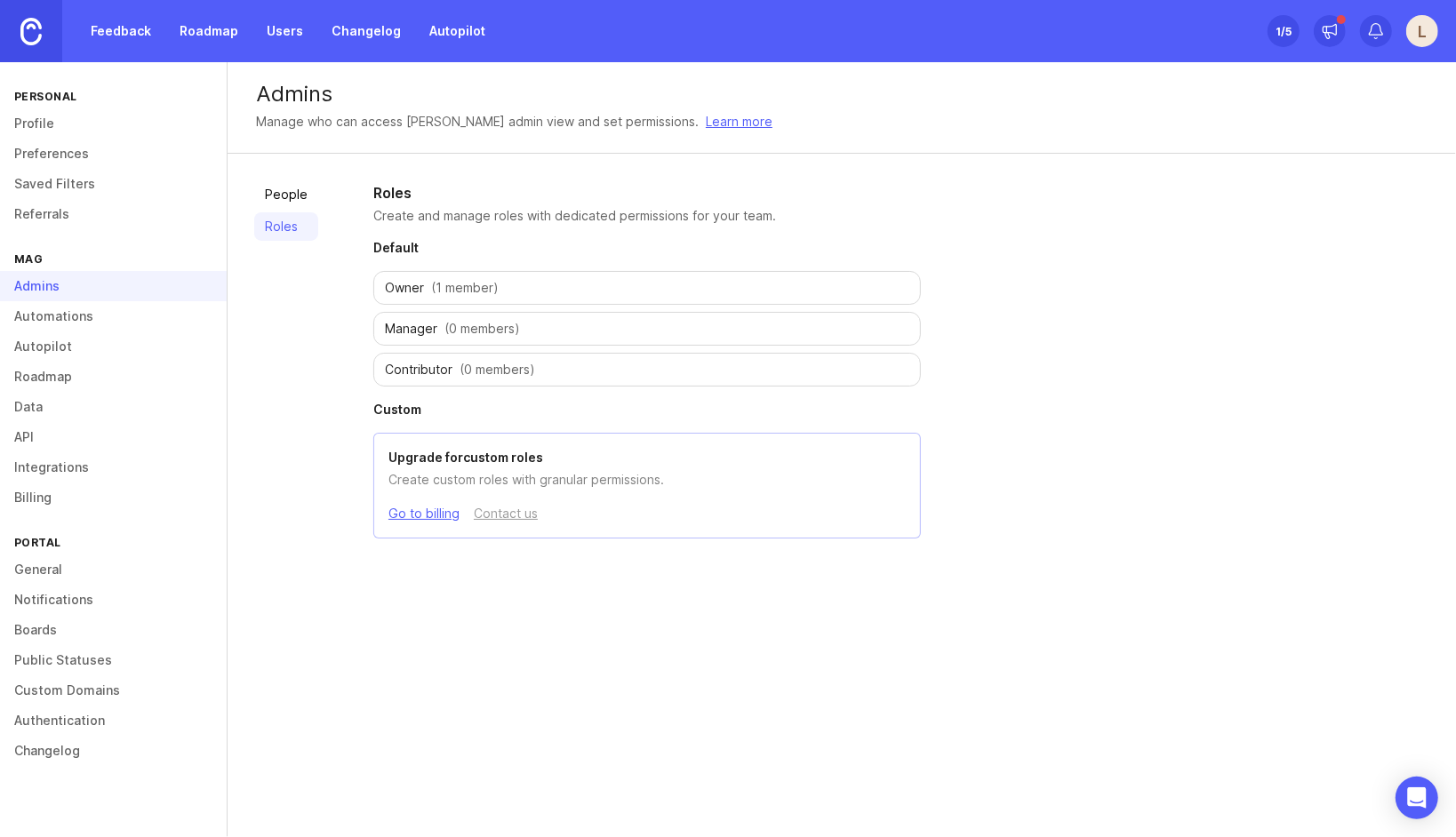
click at [448, 291] on span "(1 member)" at bounding box center [464, 288] width 67 height 18
click at [47, 130] on link "Profile" at bounding box center [113, 124] width 226 height 30
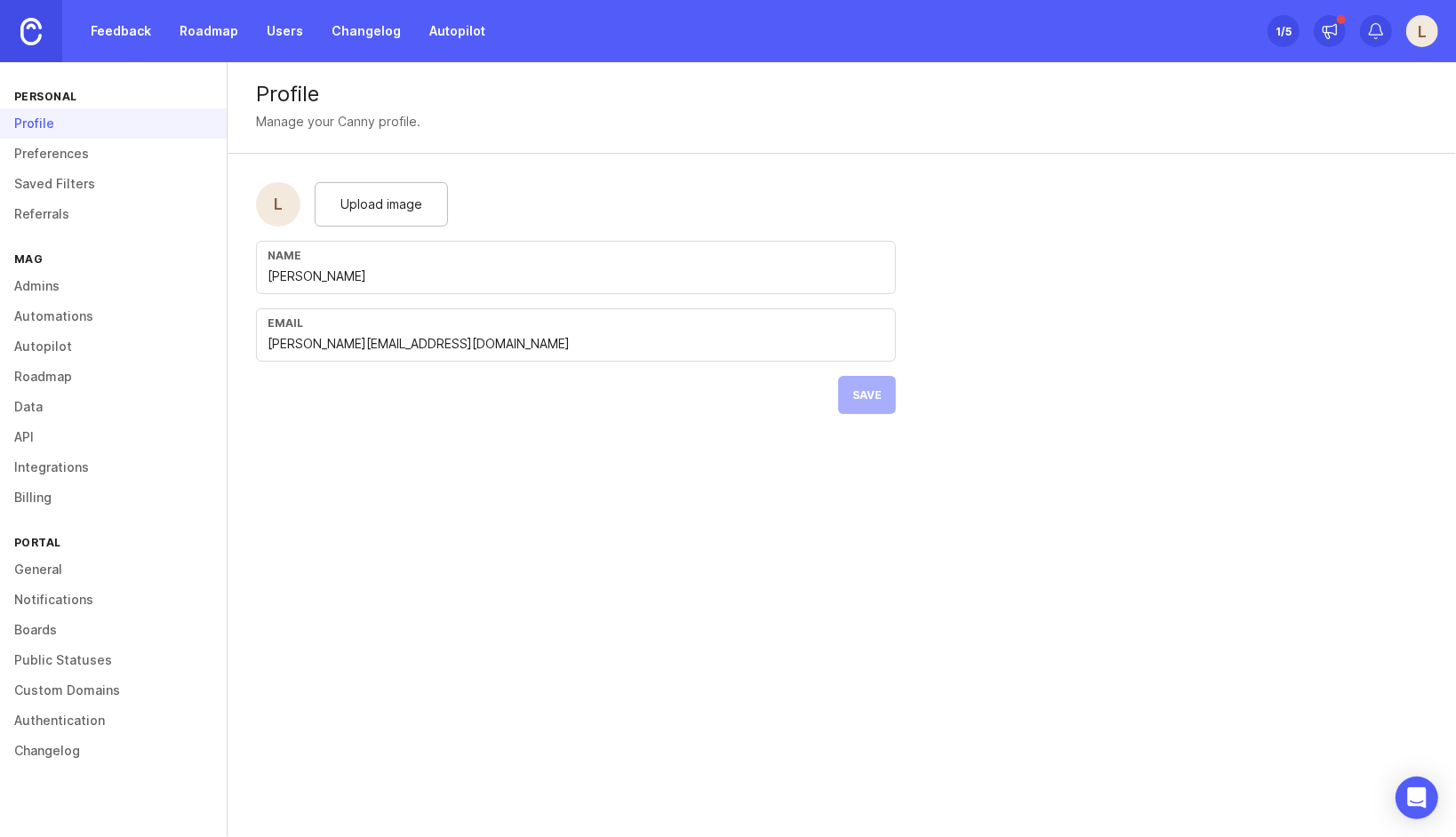
click at [228, 30] on link "Roadmap" at bounding box center [209, 31] width 80 height 32
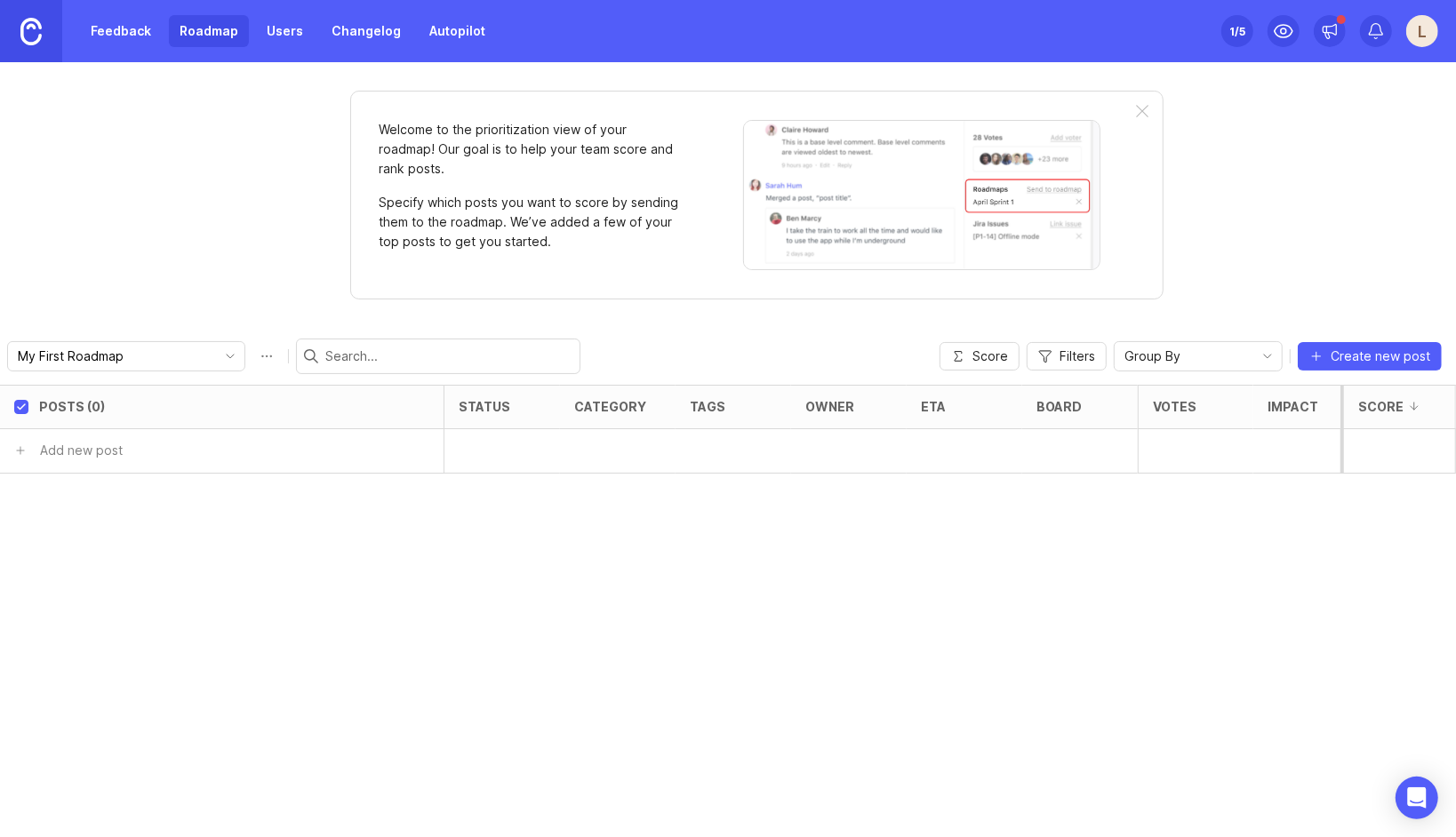
click at [294, 27] on link "Users" at bounding box center [285, 31] width 58 height 32
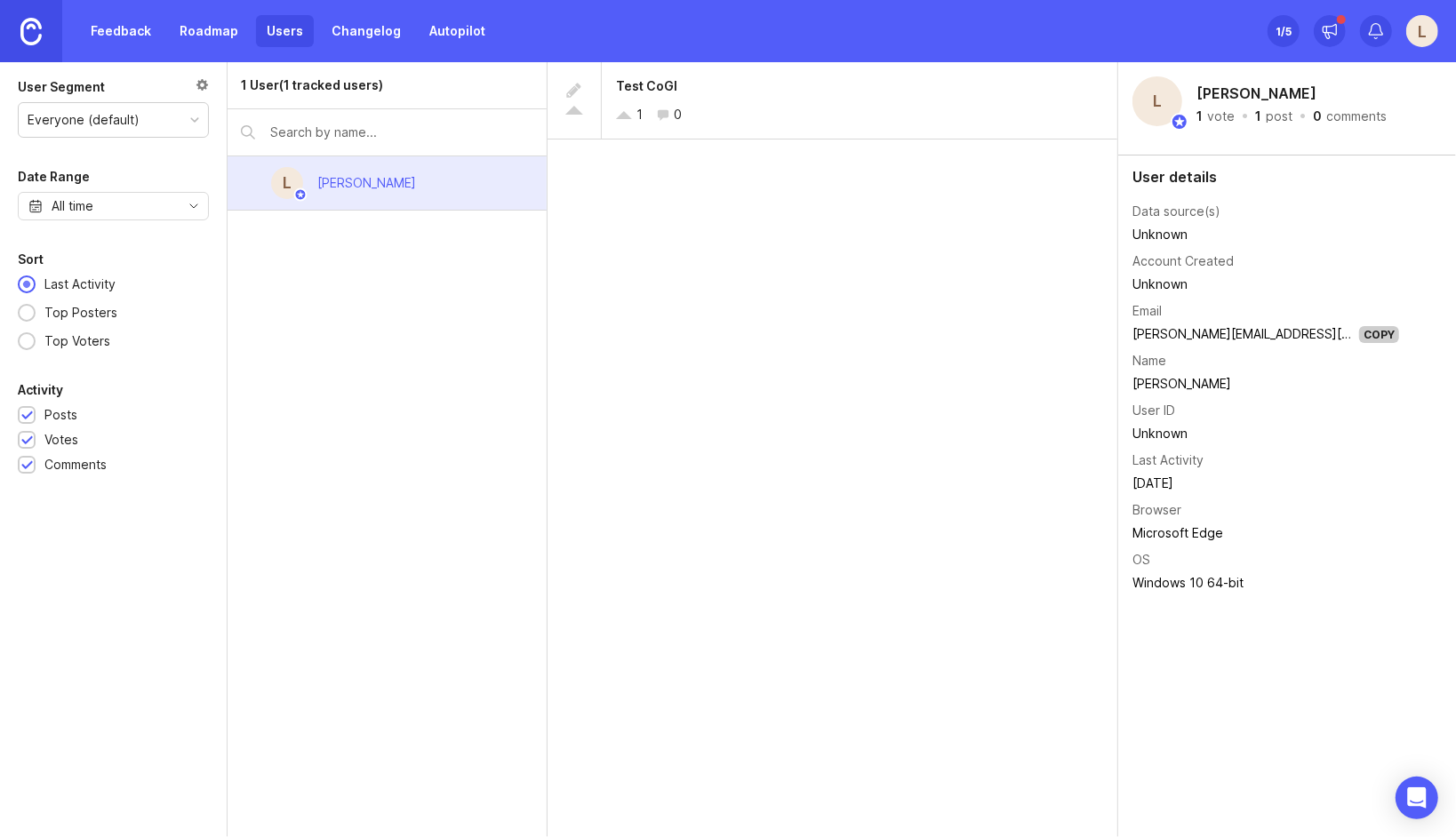
click at [439, 39] on link "Autopilot" at bounding box center [457, 31] width 77 height 32
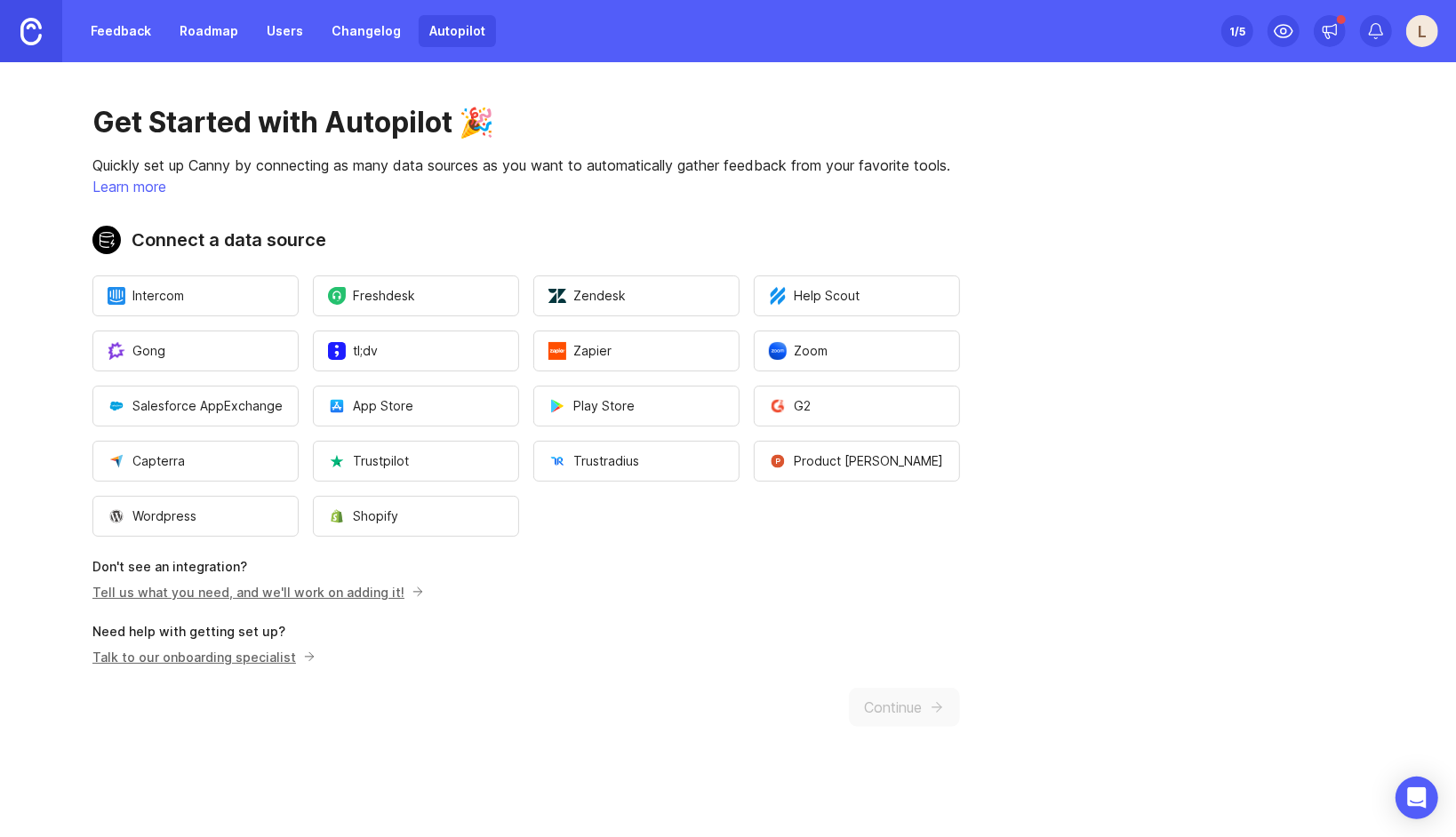
click at [30, 27] on img at bounding box center [31, 31] width 21 height 28
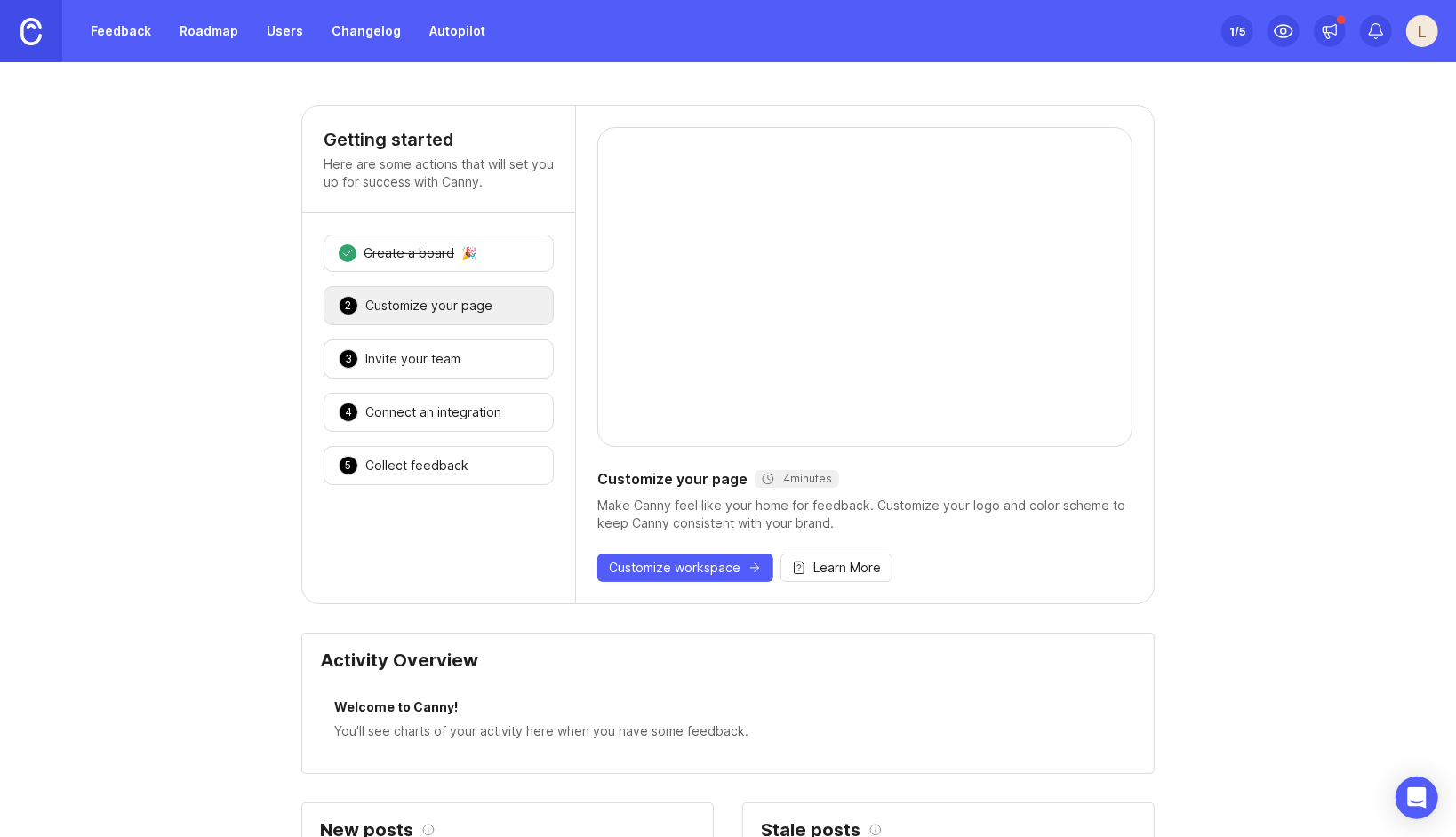
click at [430, 355] on div "Invite your team" at bounding box center [413, 359] width 95 height 18
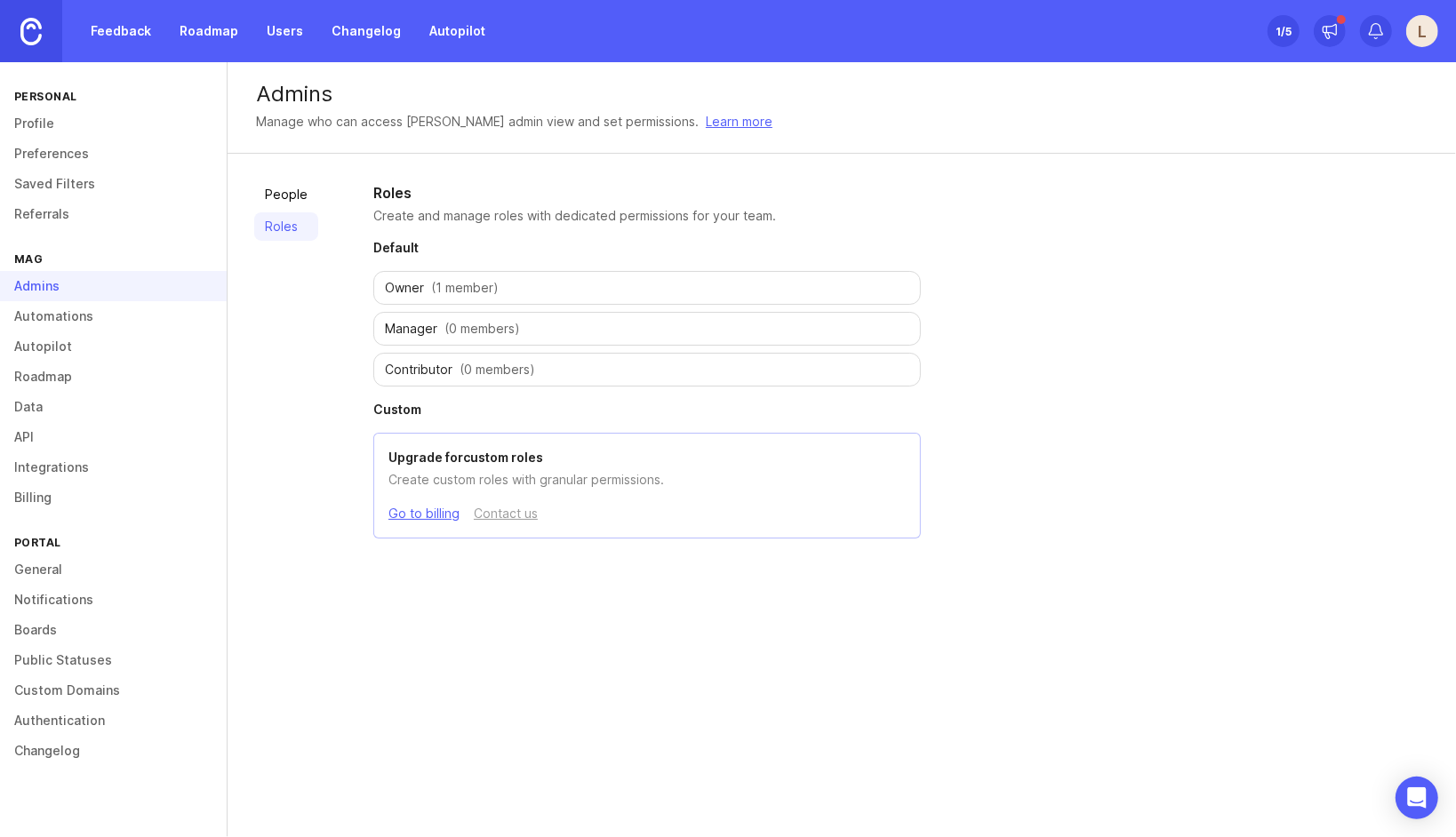
click at [263, 38] on link "Users" at bounding box center [285, 31] width 58 height 32
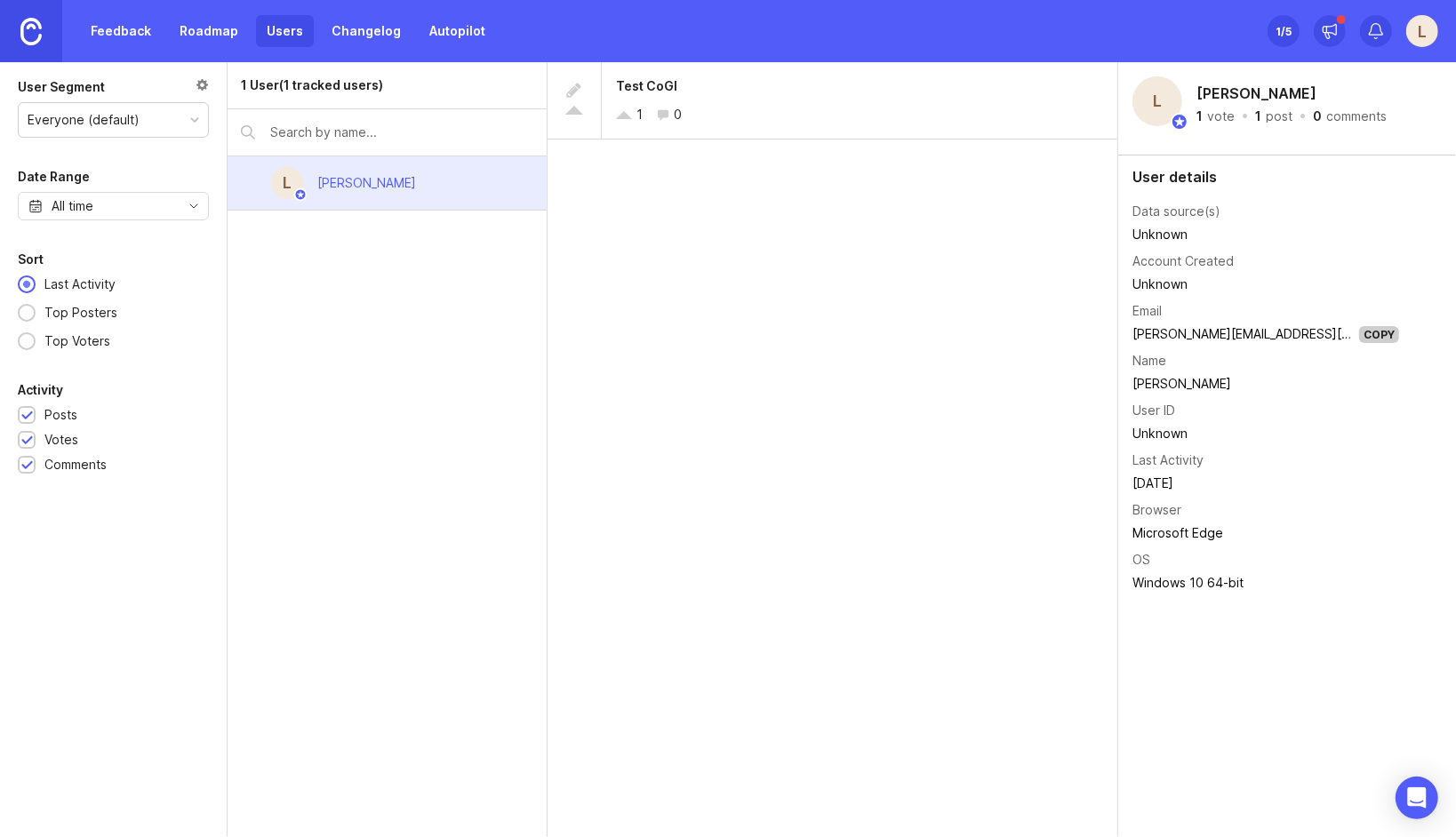
click at [29, 29] on img at bounding box center [31, 31] width 21 height 28
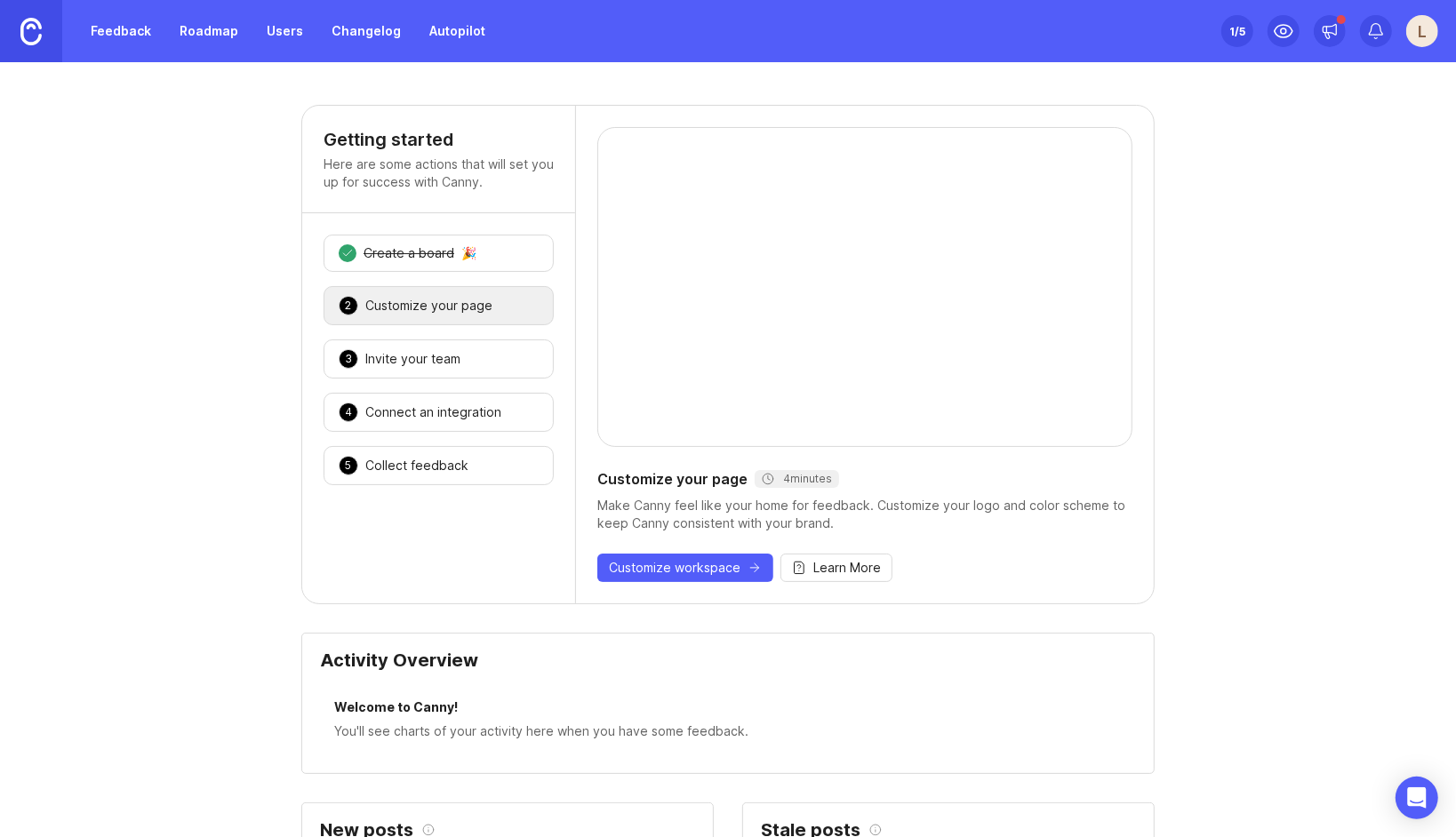
click at [413, 365] on div "3 Invite your team 🎉" at bounding box center [438, 359] width 230 height 39
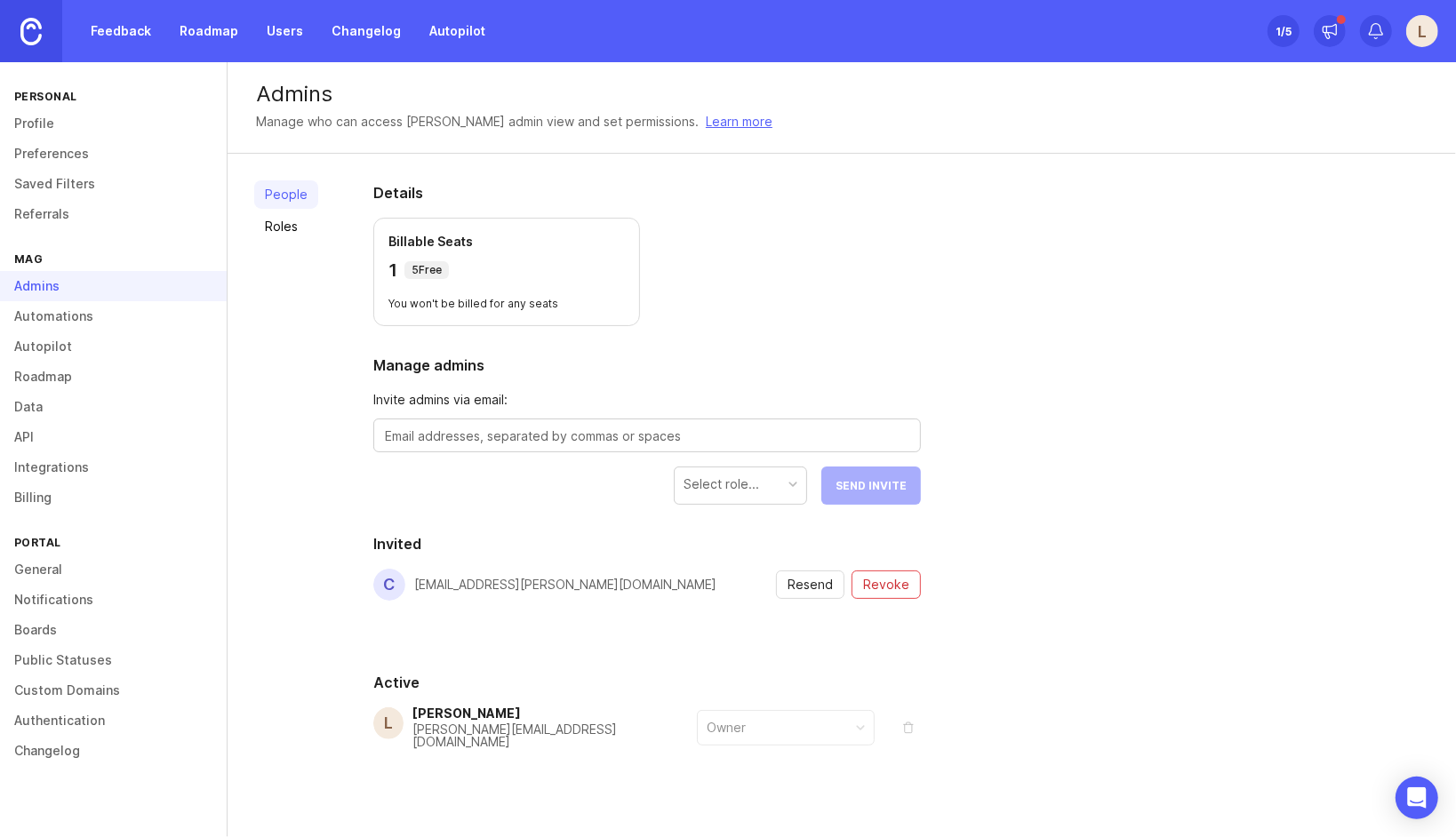
scroll to position [16, 0]
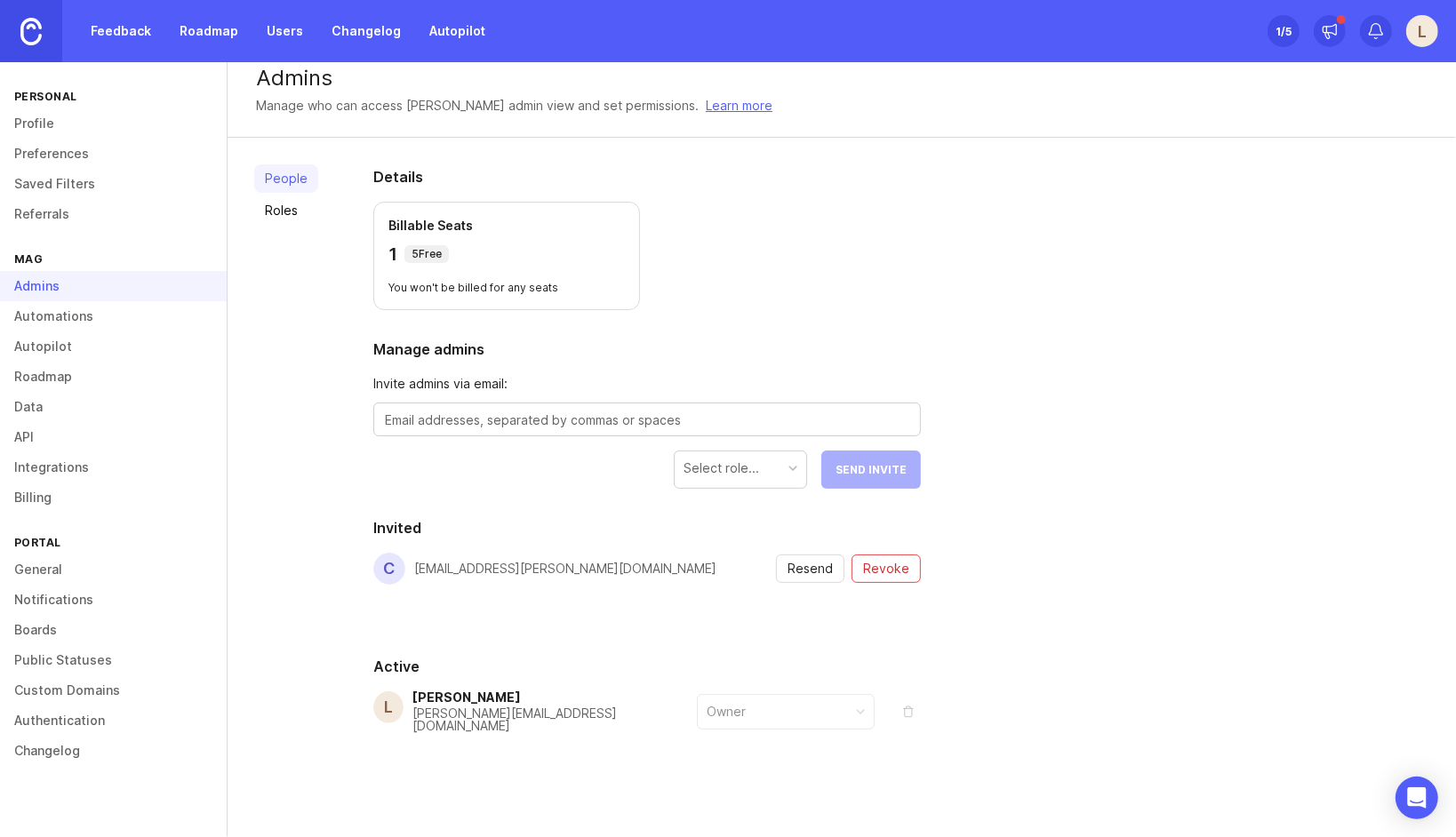
click at [799, 576] on button "Resend" at bounding box center [810, 569] width 68 height 29
click at [455, 245] on div "1 5 Free" at bounding box center [507, 254] width 236 height 25
click at [786, 470] on div "Select role..." at bounding box center [740, 468] width 132 height 34
click at [613, 420] on textarea at bounding box center [647, 421] width 524 height 20
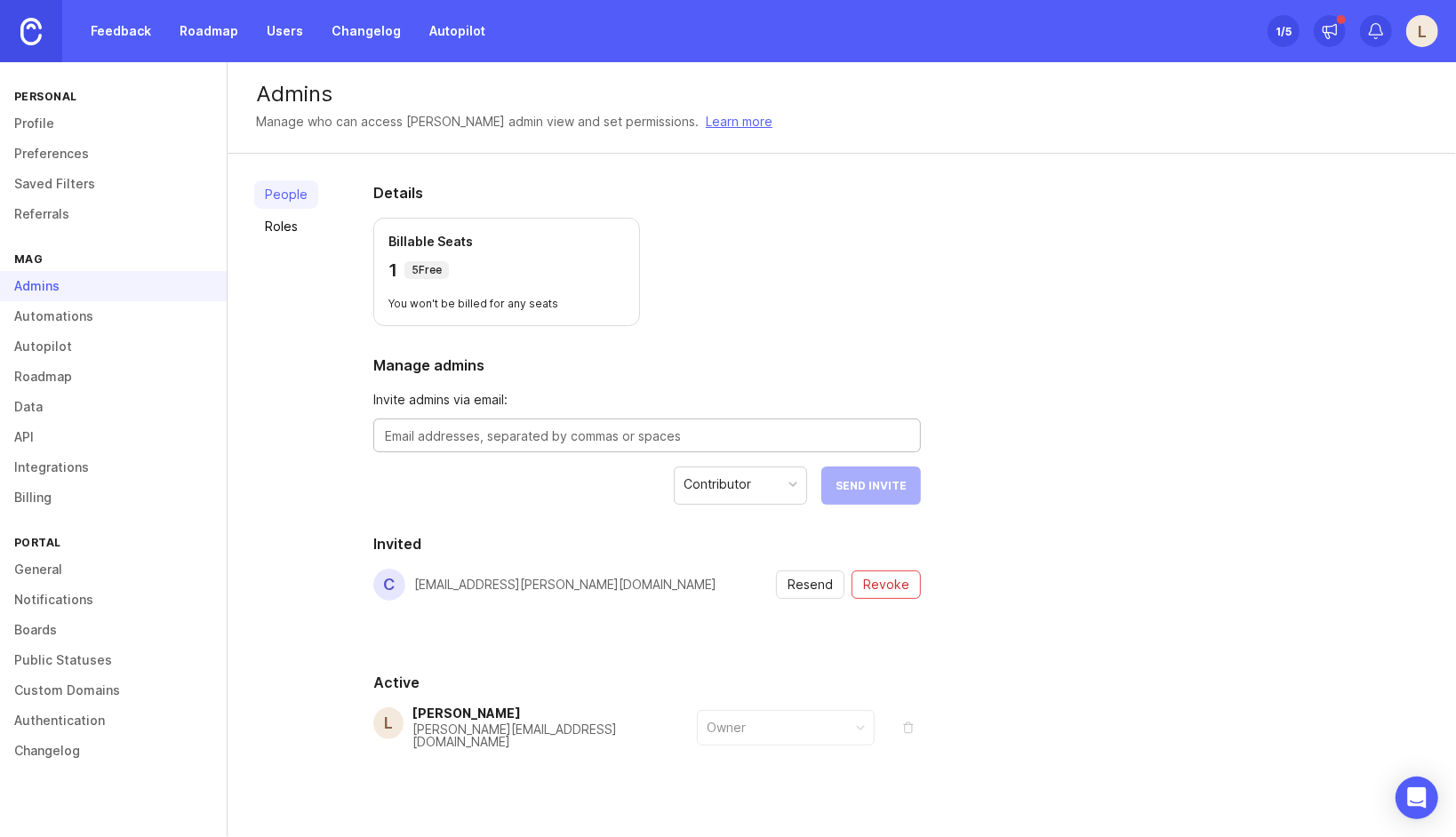
click at [304, 223] on link "Roles" at bounding box center [285, 226] width 64 height 29
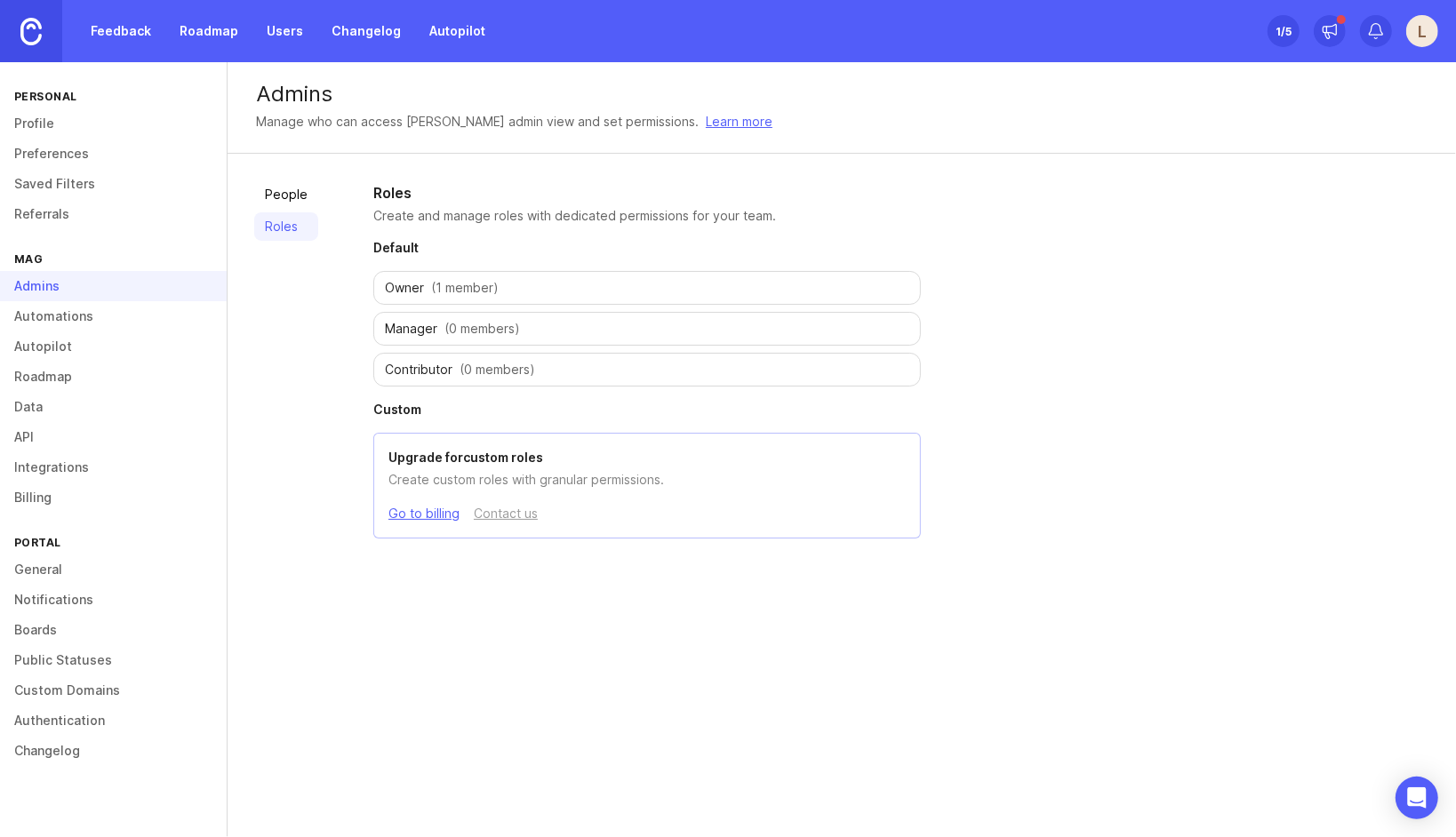
click at [455, 378] on div "Contributor (0 members)" at bounding box center [647, 370] width 548 height 34
click at [296, 196] on link "People" at bounding box center [285, 195] width 64 height 29
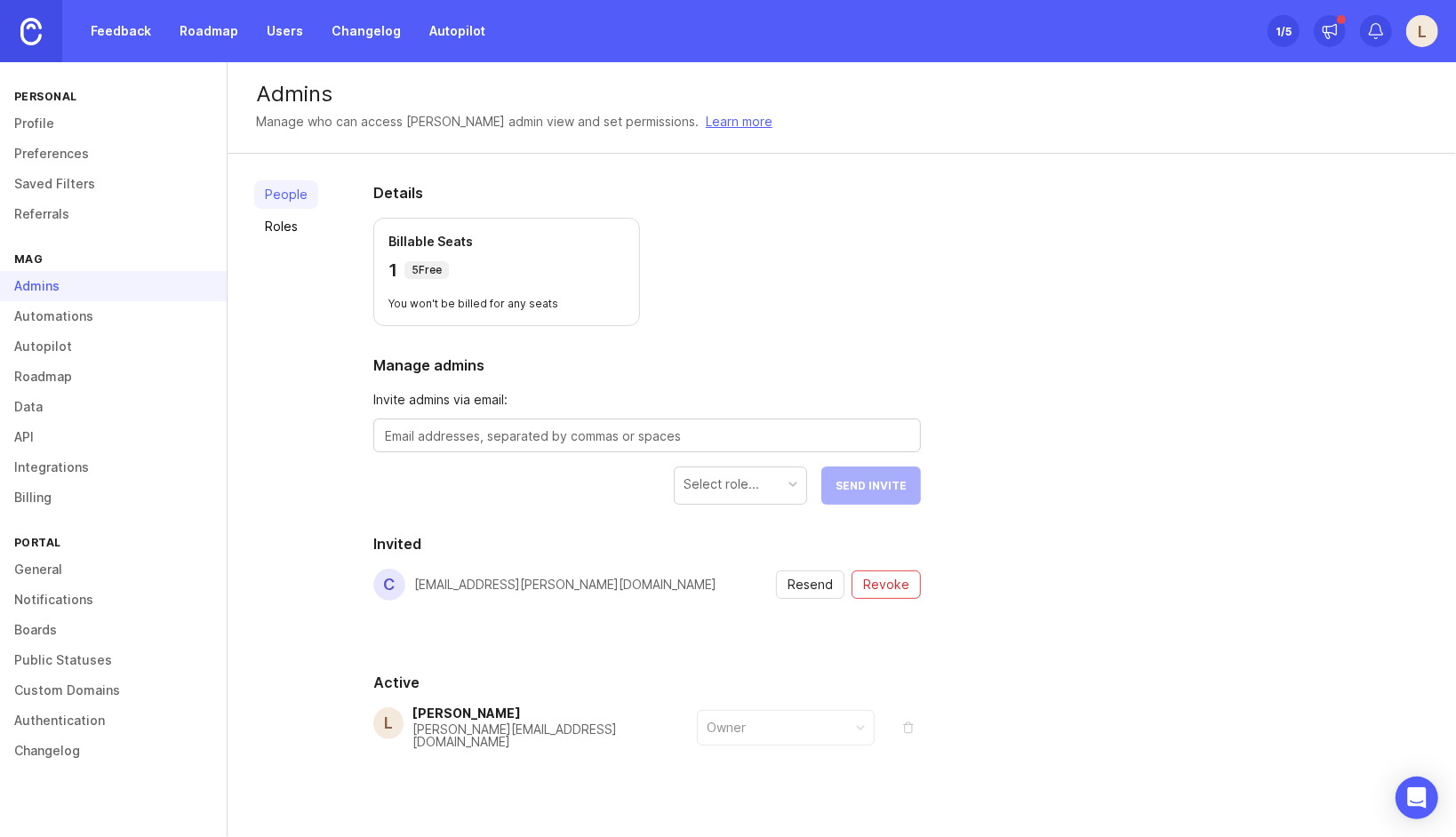
click at [757, 477] on div "Select role..." at bounding box center [721, 484] width 75 height 20
click at [545, 444] on textarea at bounding box center [647, 437] width 524 height 20
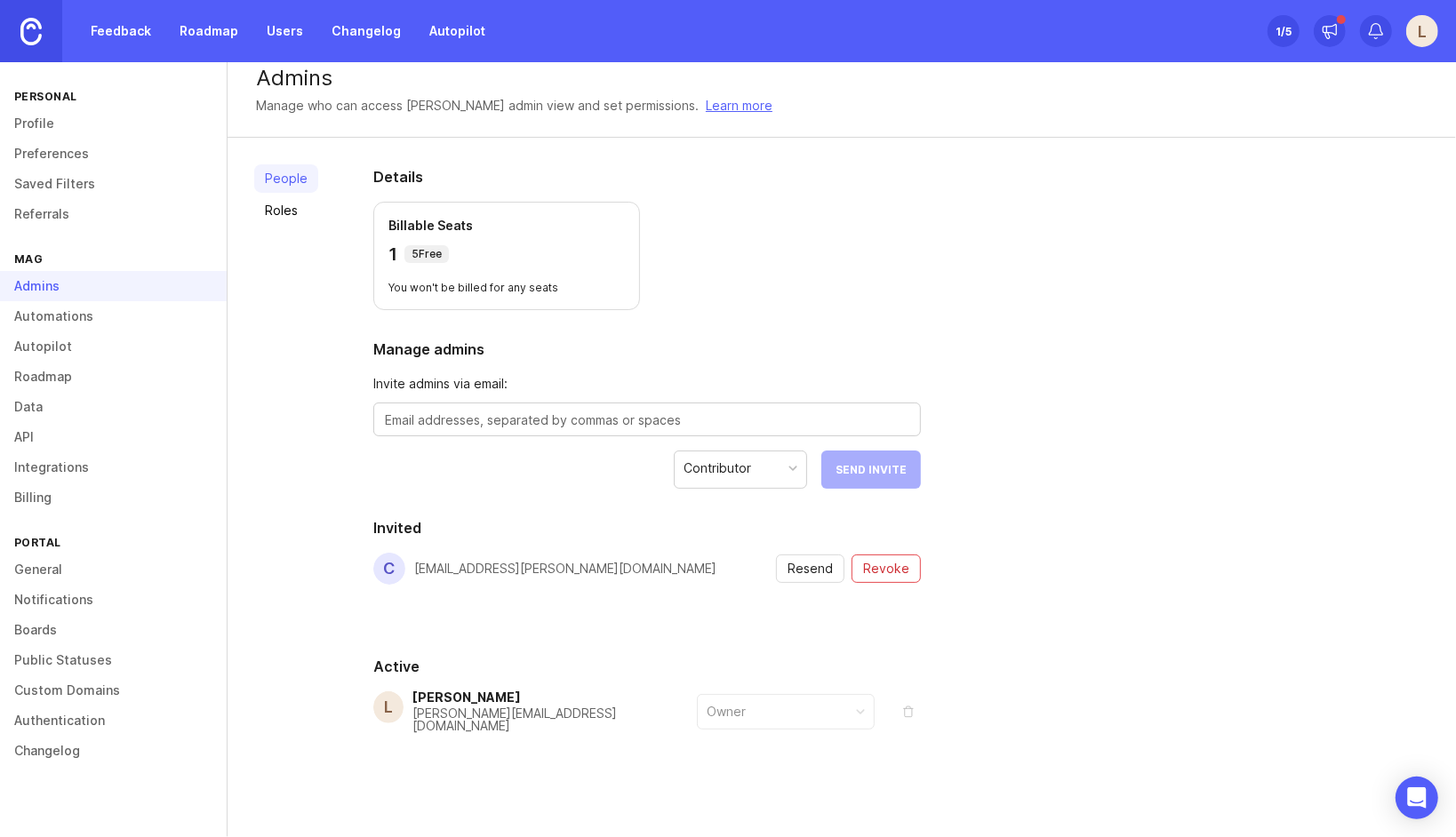
click at [736, 722] on div "Owner" at bounding box center [786, 713] width 176 height 34
click at [269, 203] on link "Roles" at bounding box center [285, 210] width 64 height 29
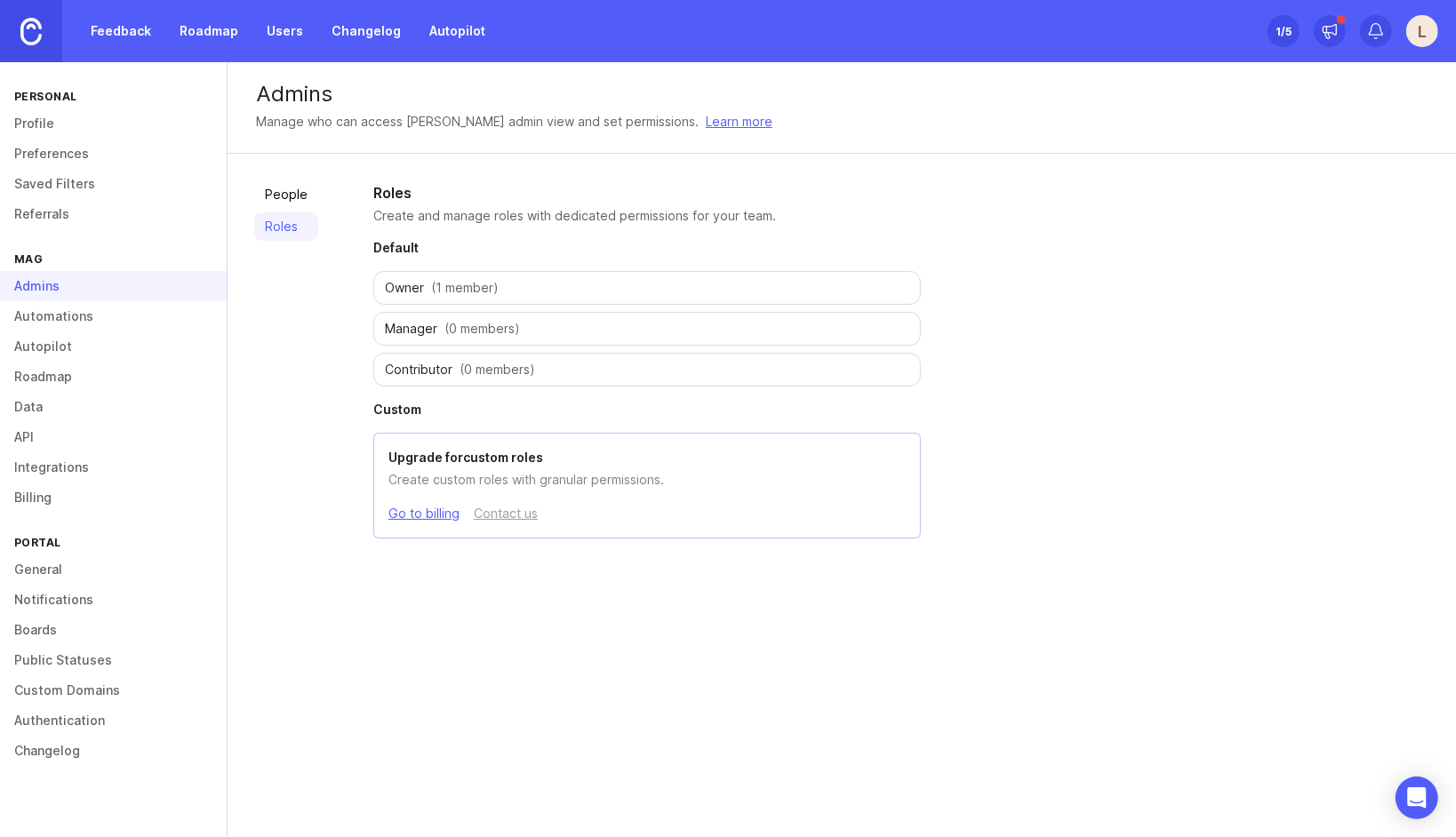
click at [317, 306] on div "People Roles Roles Create and manage roles with dedicated permissions for your …" at bounding box center [841, 361] width 1228 height 414
click at [63, 125] on link "Profile" at bounding box center [113, 124] width 226 height 30
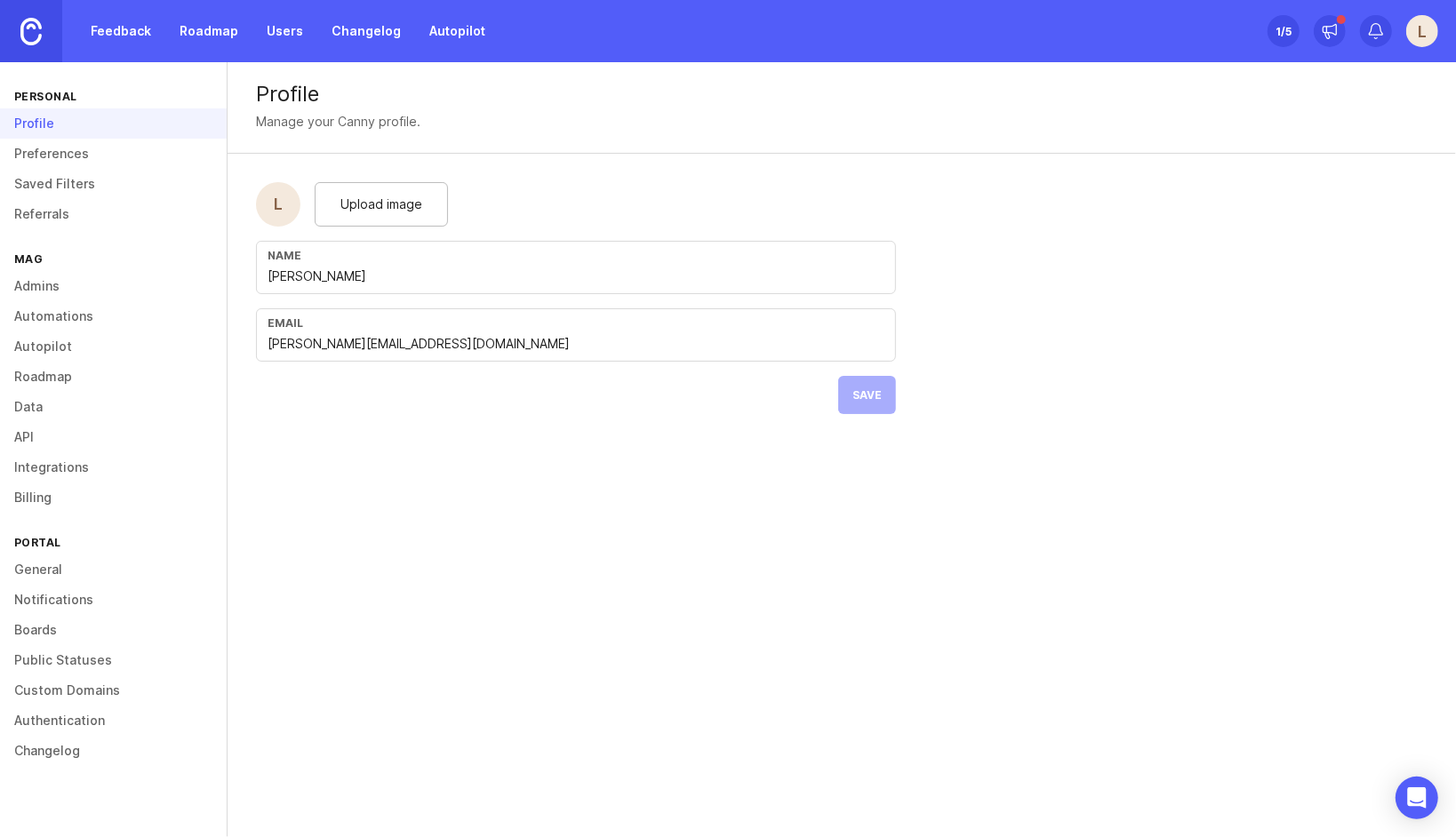
click at [1271, 39] on div "Set up Canny 1 /5" at bounding box center [1283, 31] width 32 height 25
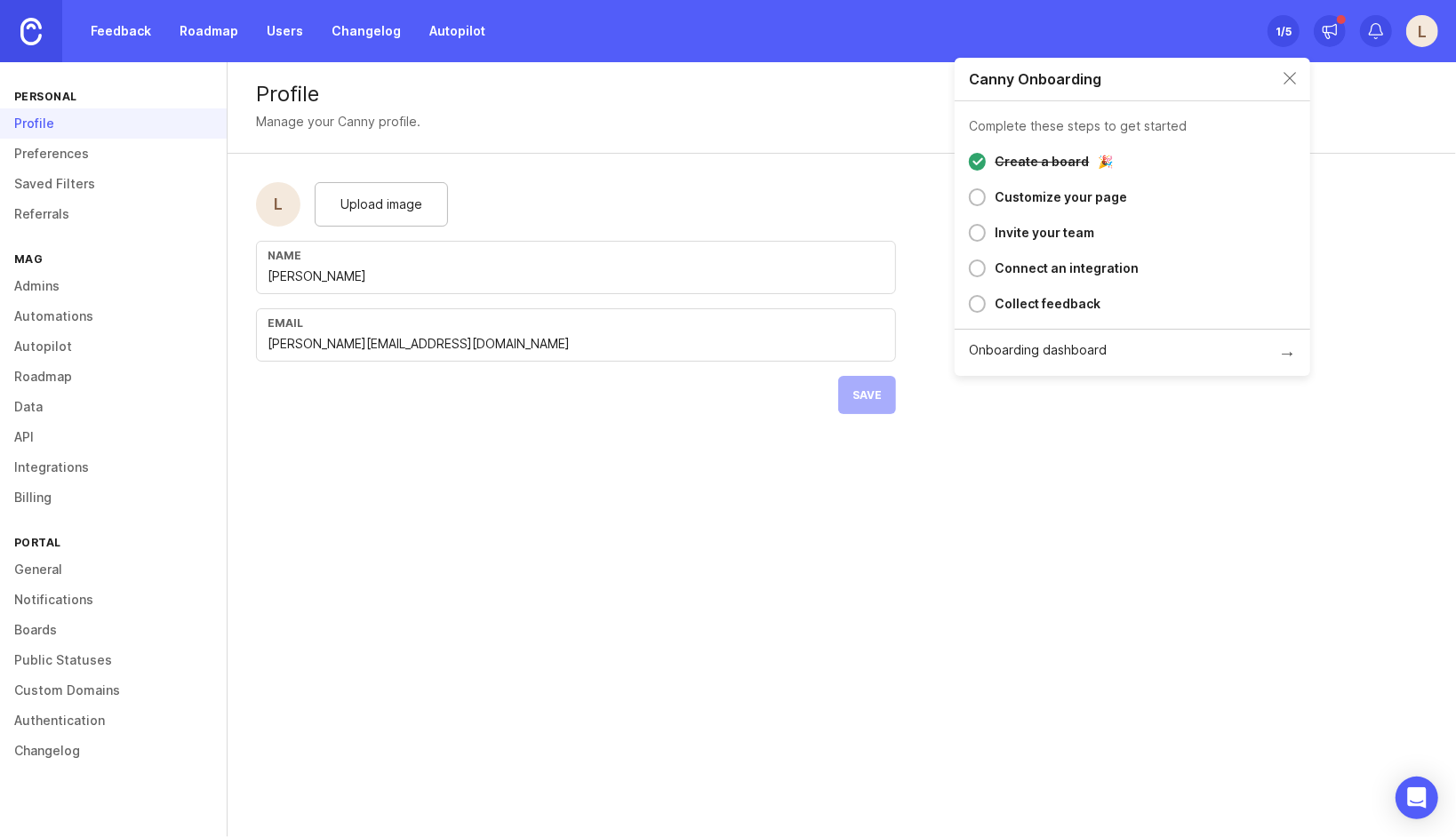
click at [564, 445] on div "Profile Manage your Canny profile. L Upload image Name Louis May Email louis.ma…" at bounding box center [841, 450] width 1228 height 775
